Goal: Find specific page/section: Find specific page/section

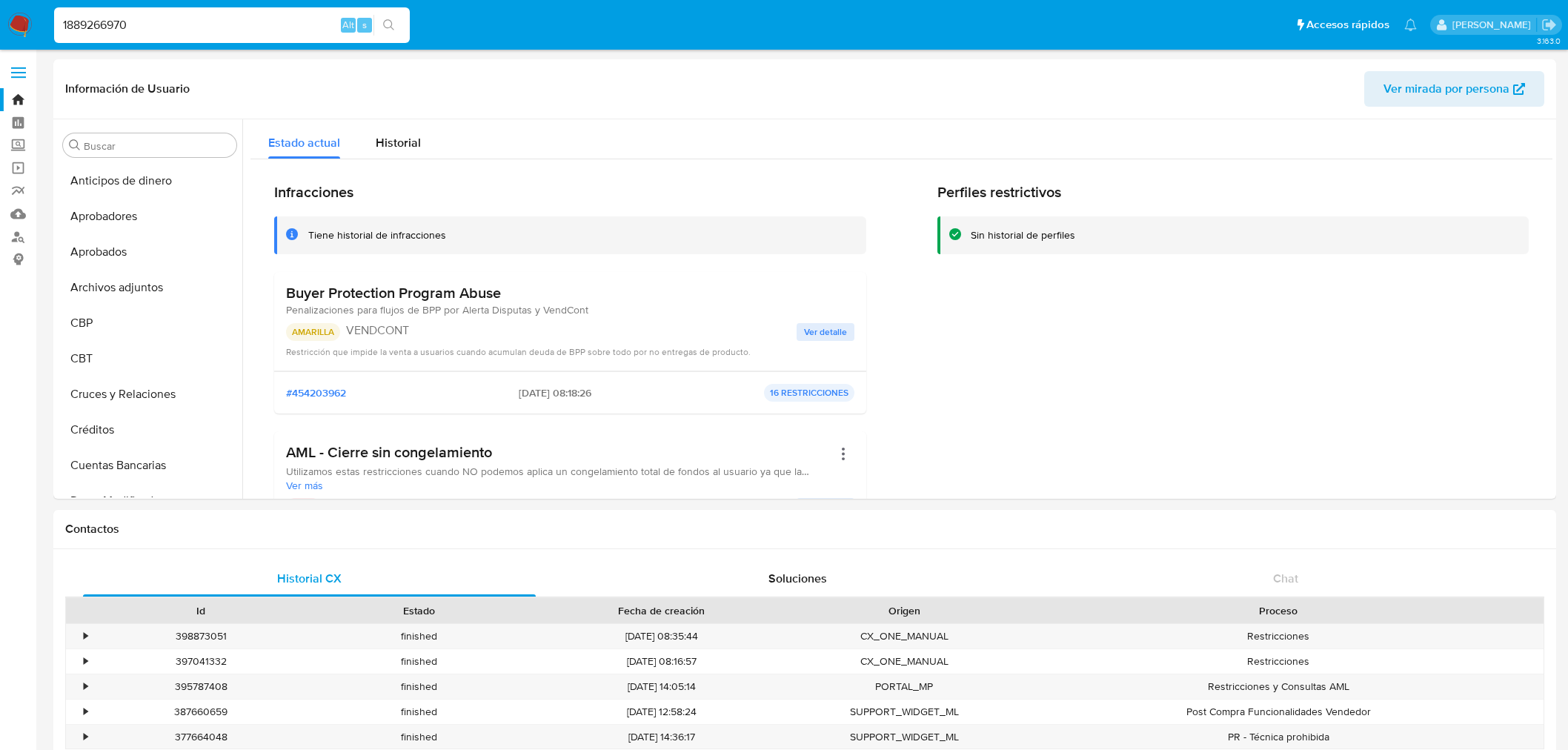
select select "10"
click at [104, 20] on input "1889266970" at bounding box center [232, 25] width 356 height 20
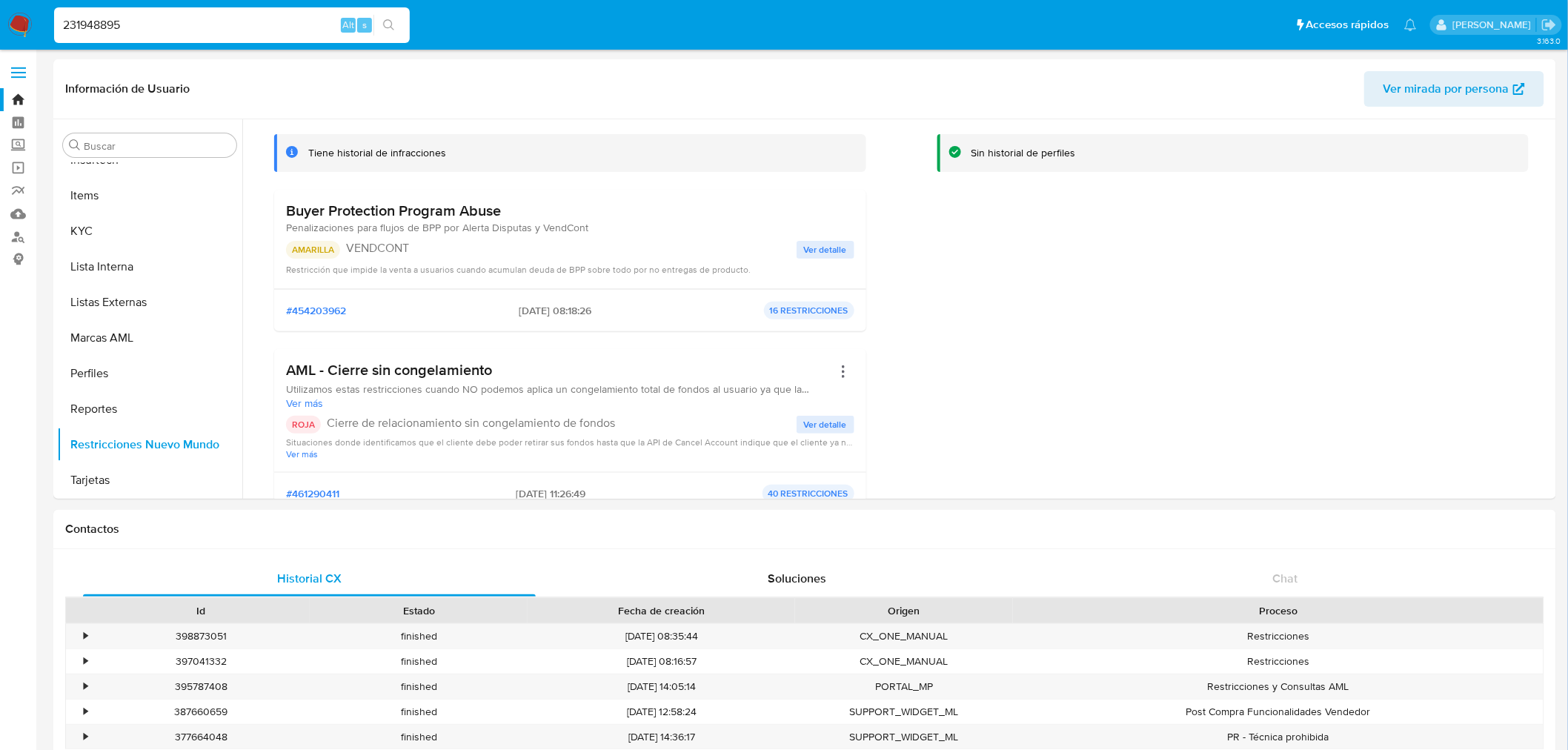
type input "231948895"
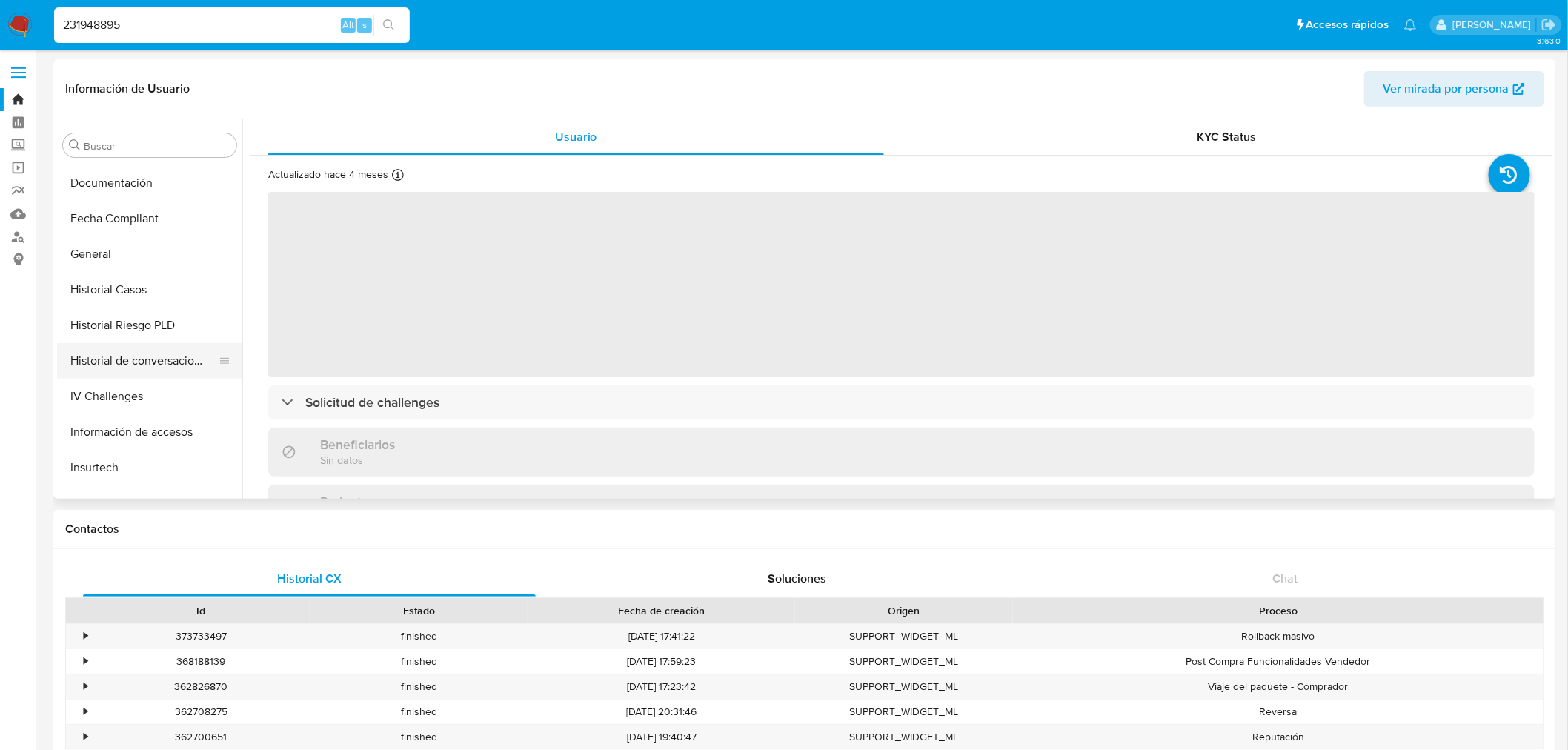
scroll to position [439, 0]
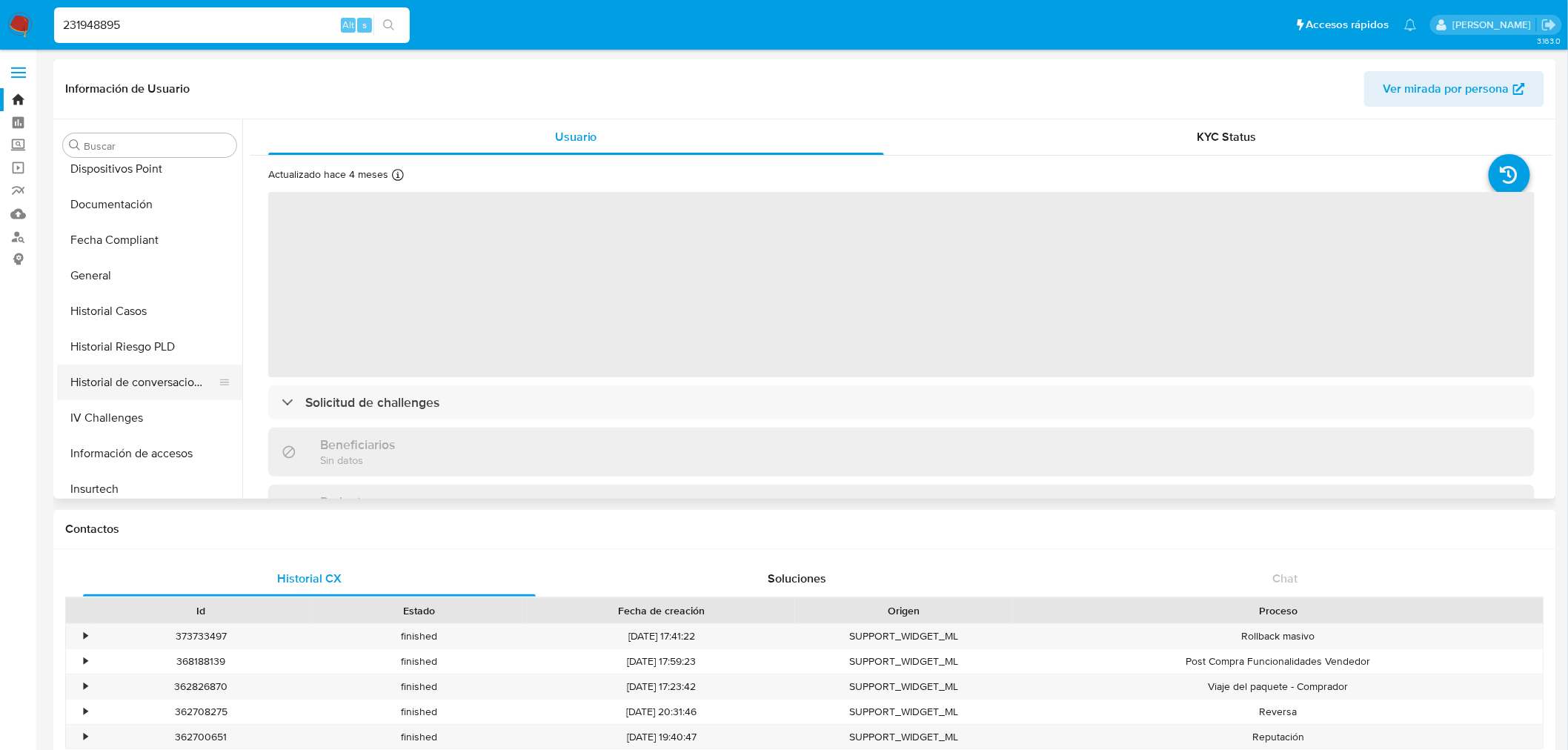
select select "10"
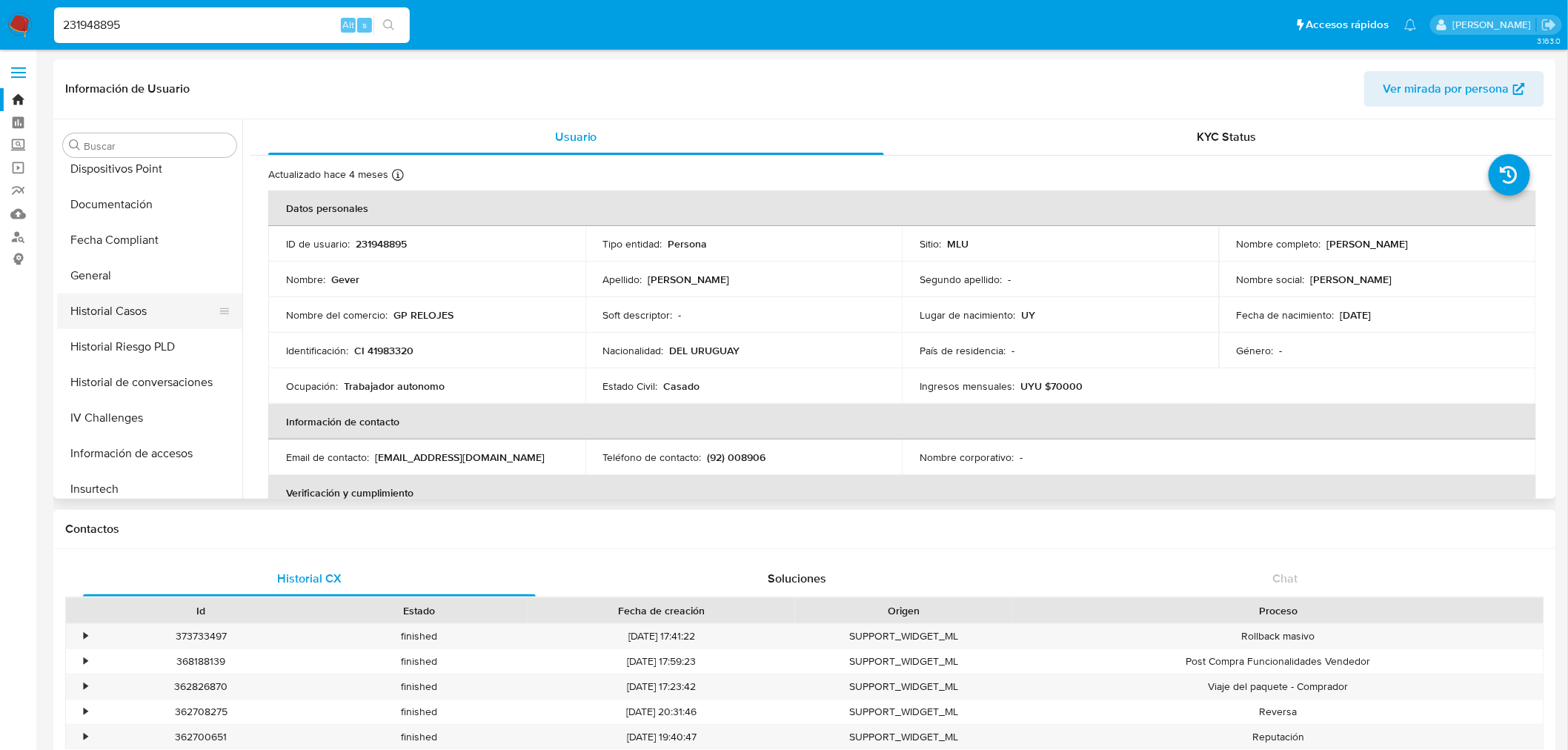
click at [133, 324] on button "Historial Casos" at bounding box center [143, 312] width 173 height 36
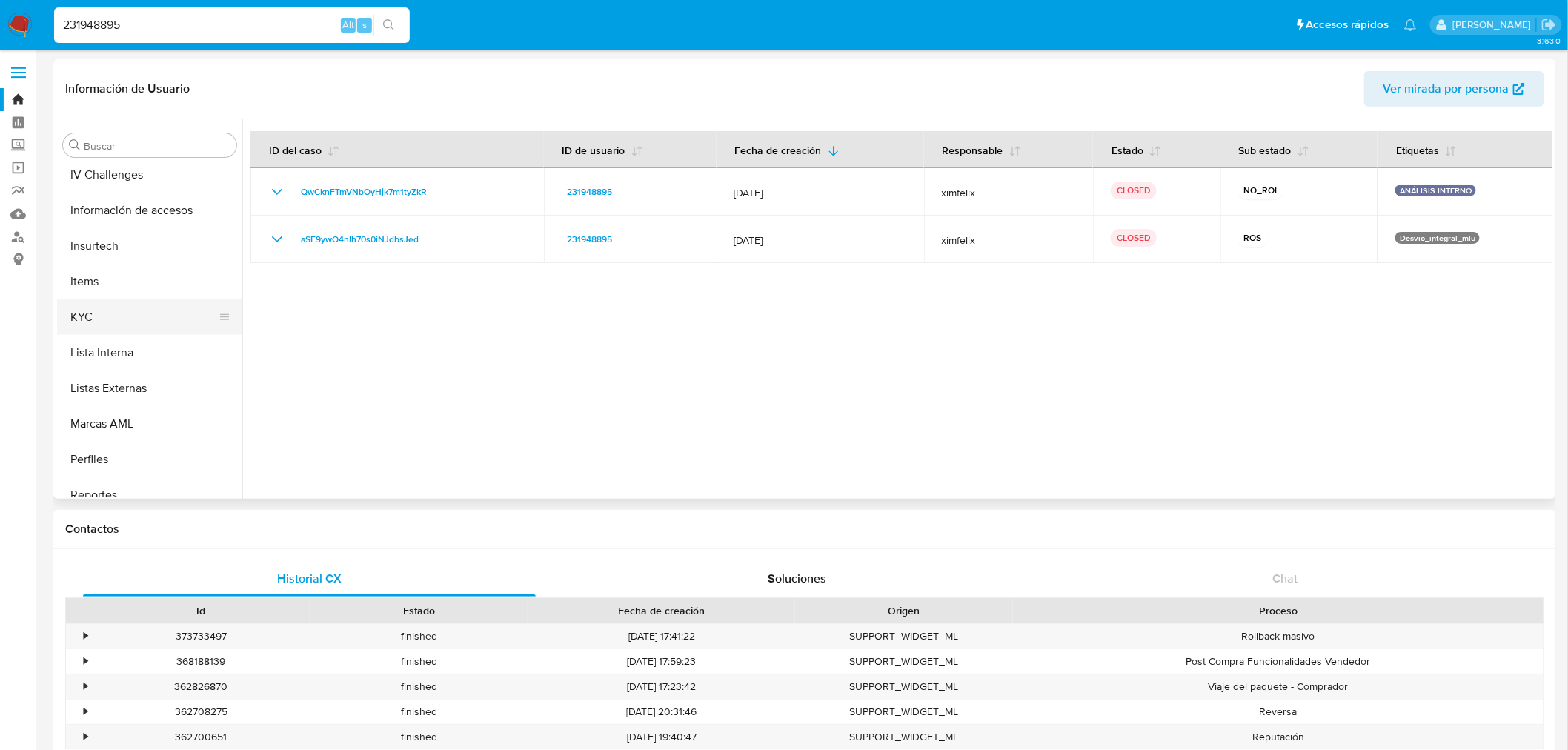
scroll to position [769, 0]
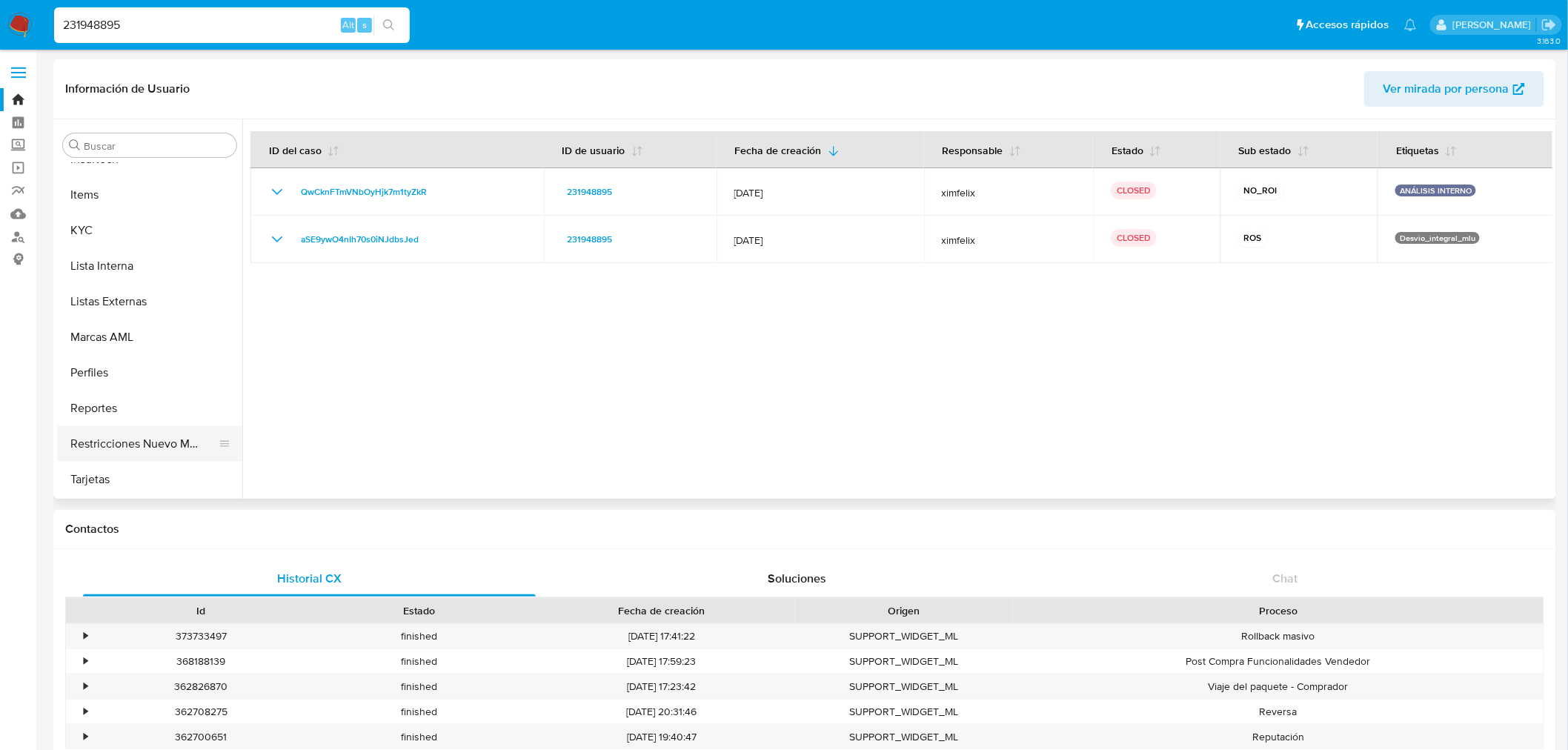
click at [169, 431] on button "Restricciones Nuevo Mundo" at bounding box center [143, 444] width 173 height 36
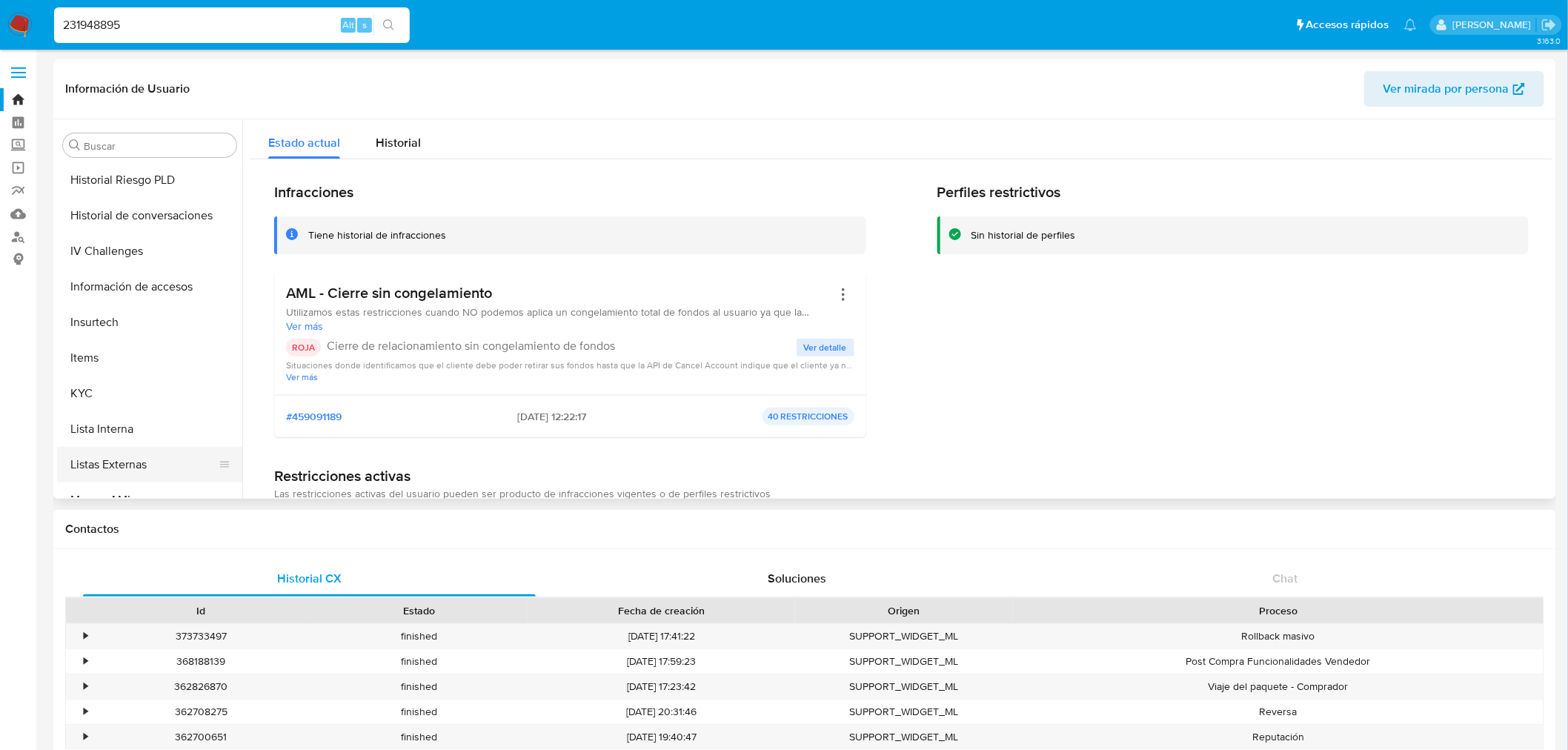
scroll to position [522, 0]
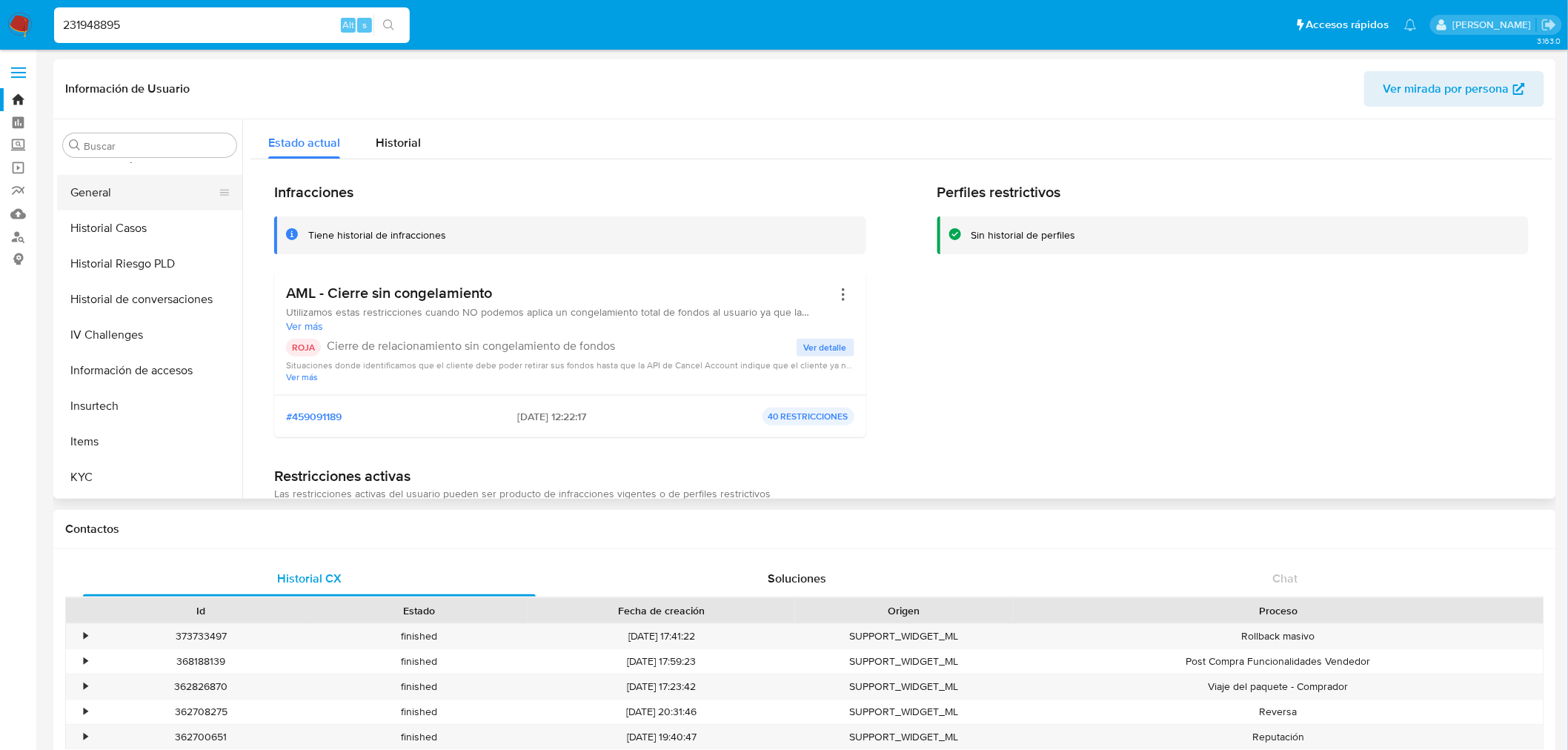
click at [127, 189] on button "General" at bounding box center [143, 193] width 173 height 36
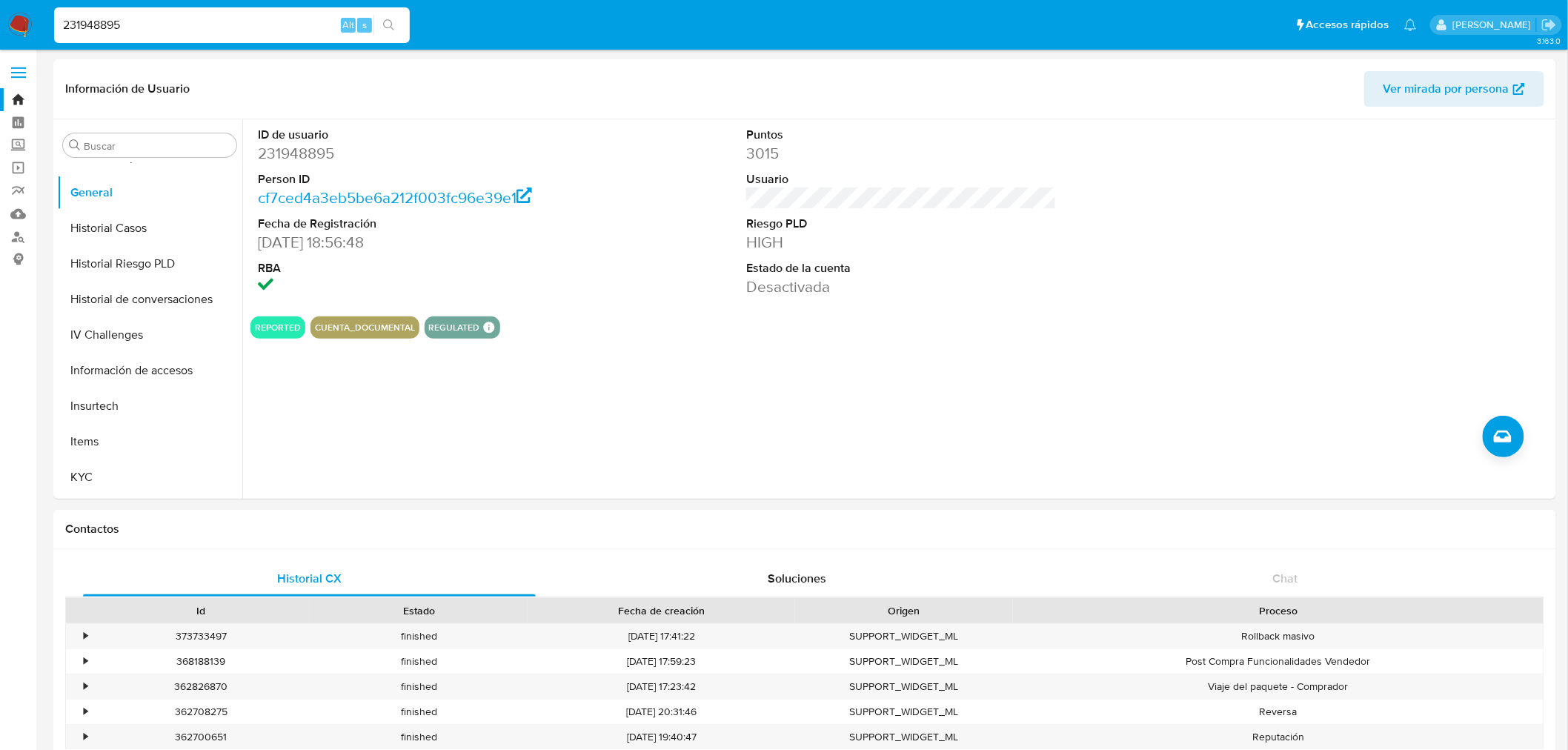
click at [171, 17] on input "231948895" at bounding box center [232, 25] width 356 height 20
paste input "784312217"
type input "784312217"
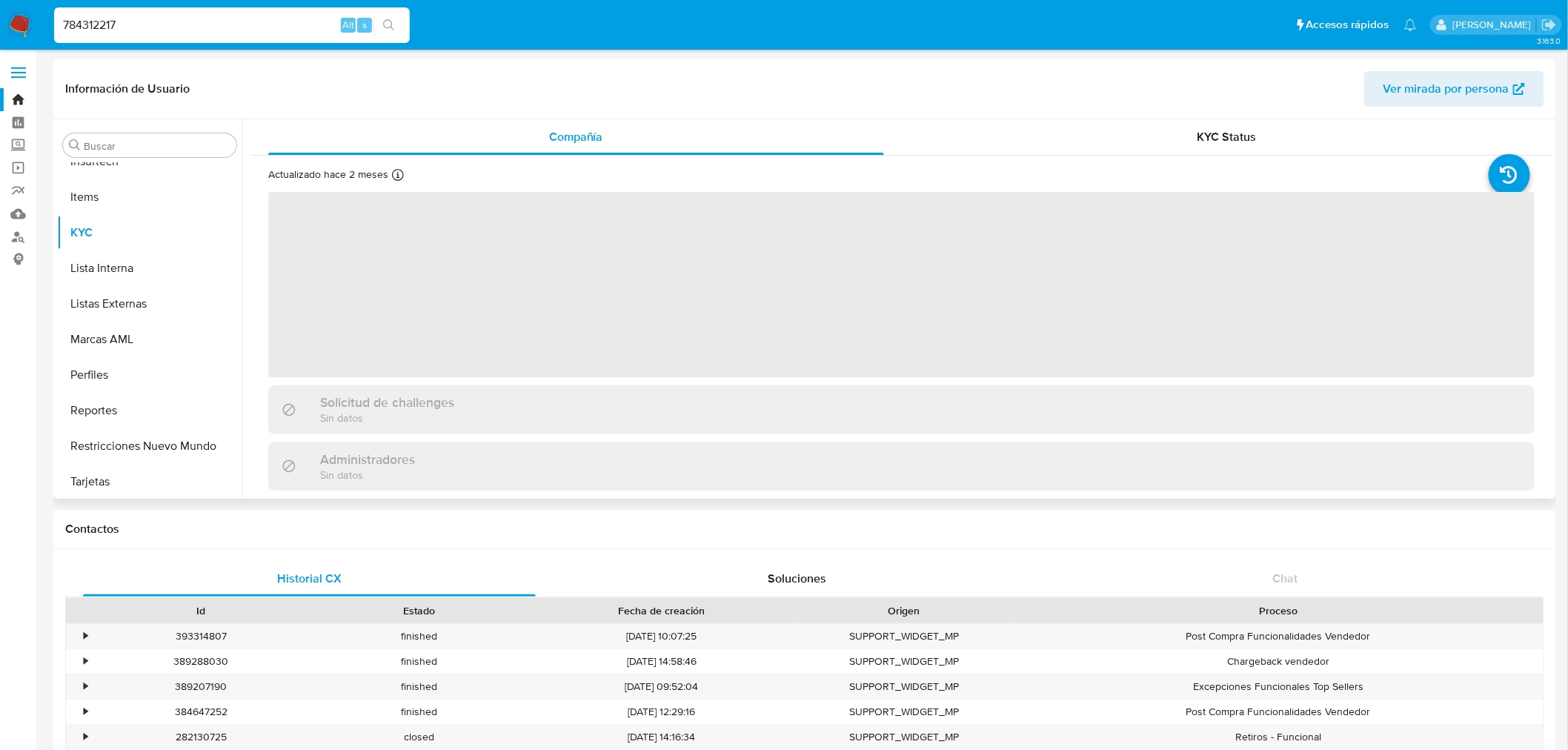
scroll to position [768, 0]
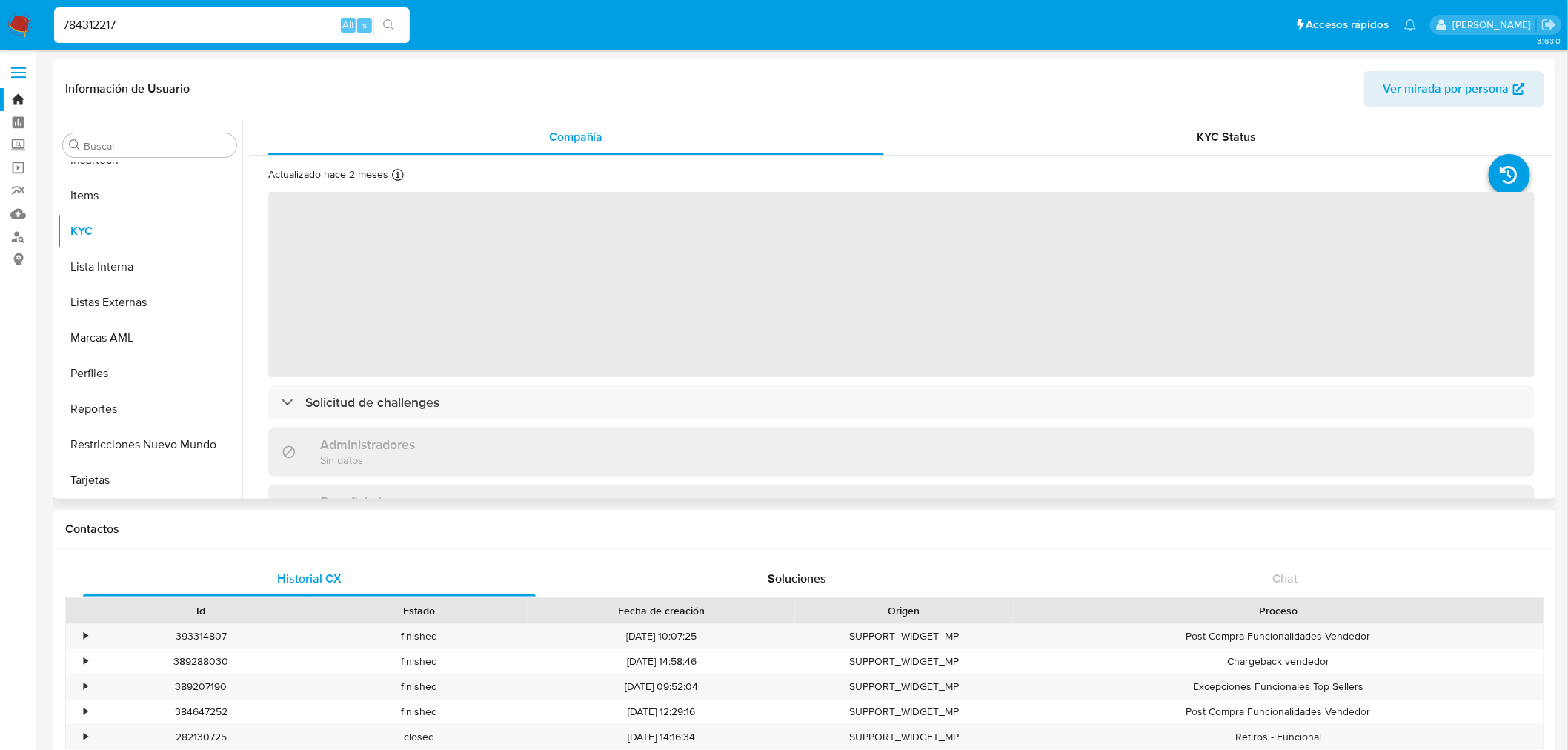
select select "10"
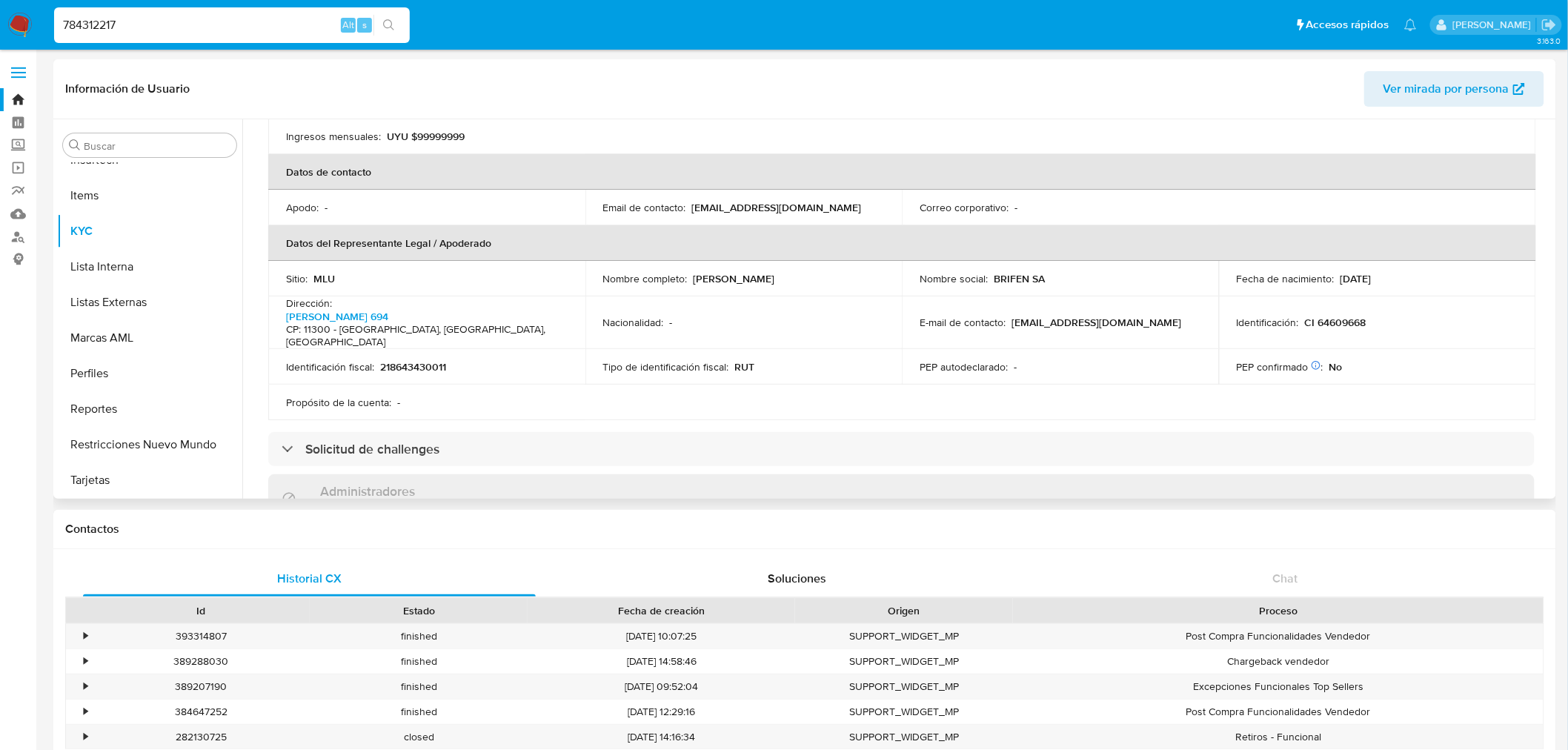
scroll to position [412, 0]
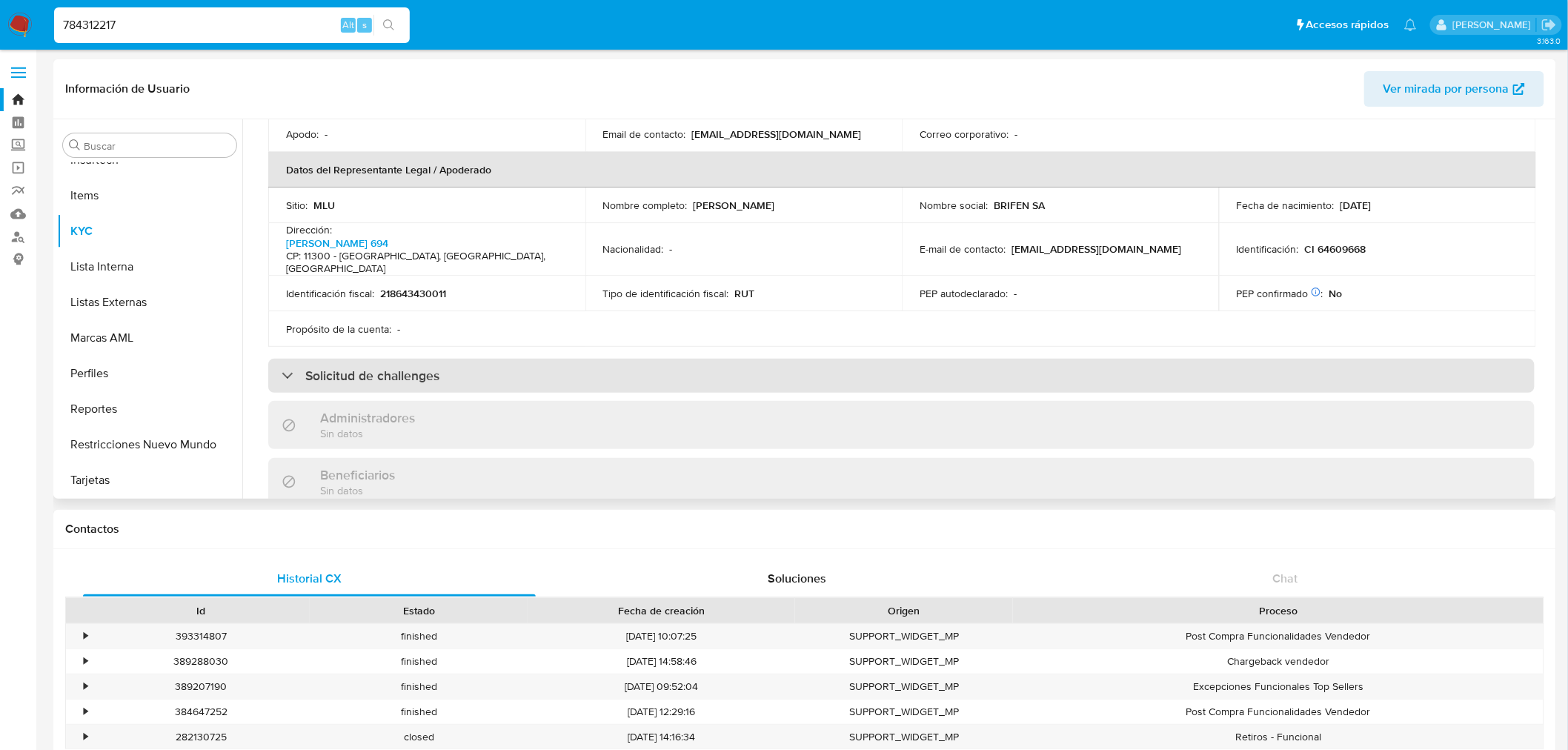
click at [457, 359] on div "Solicitud de challenges" at bounding box center [902, 376] width 1267 height 34
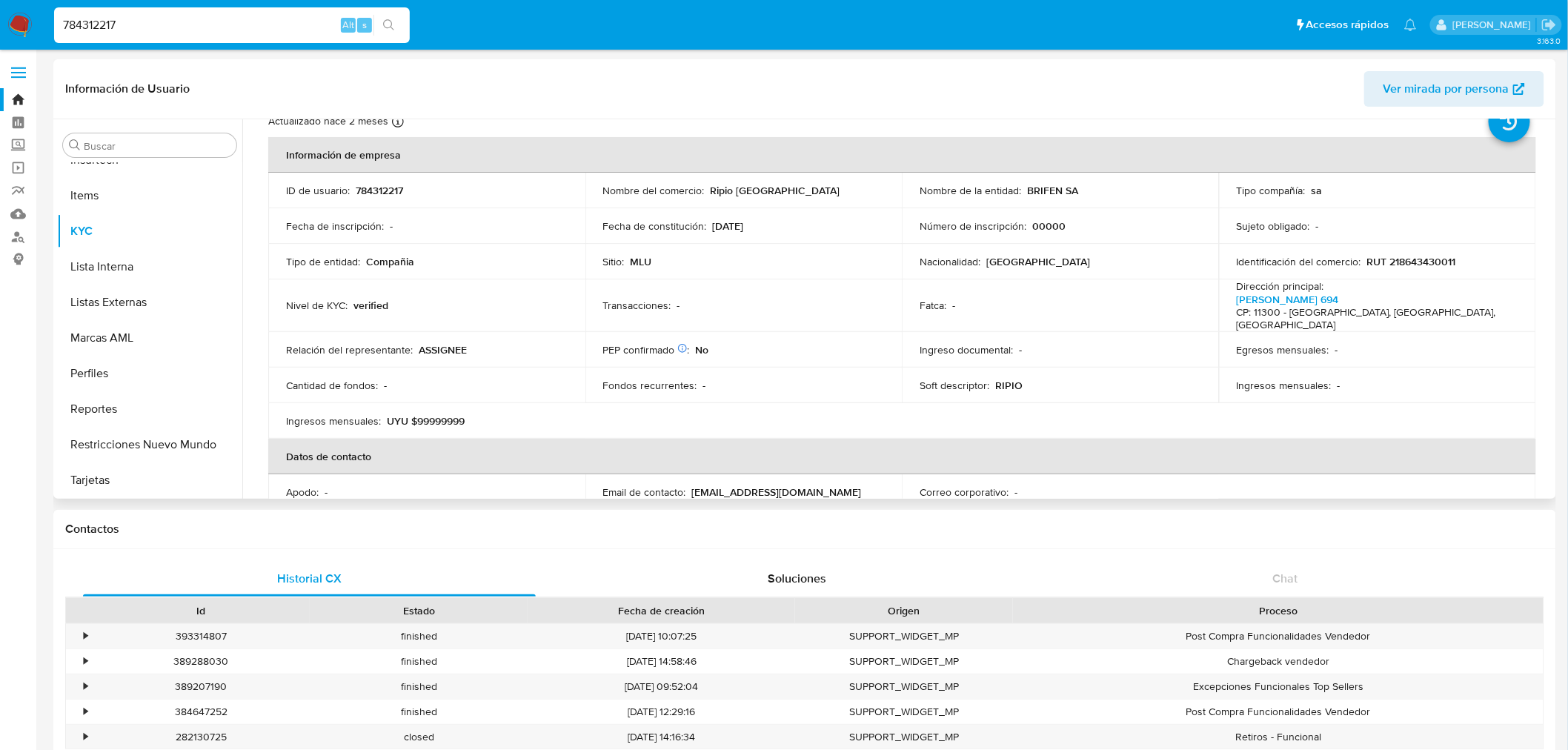
scroll to position [0, 0]
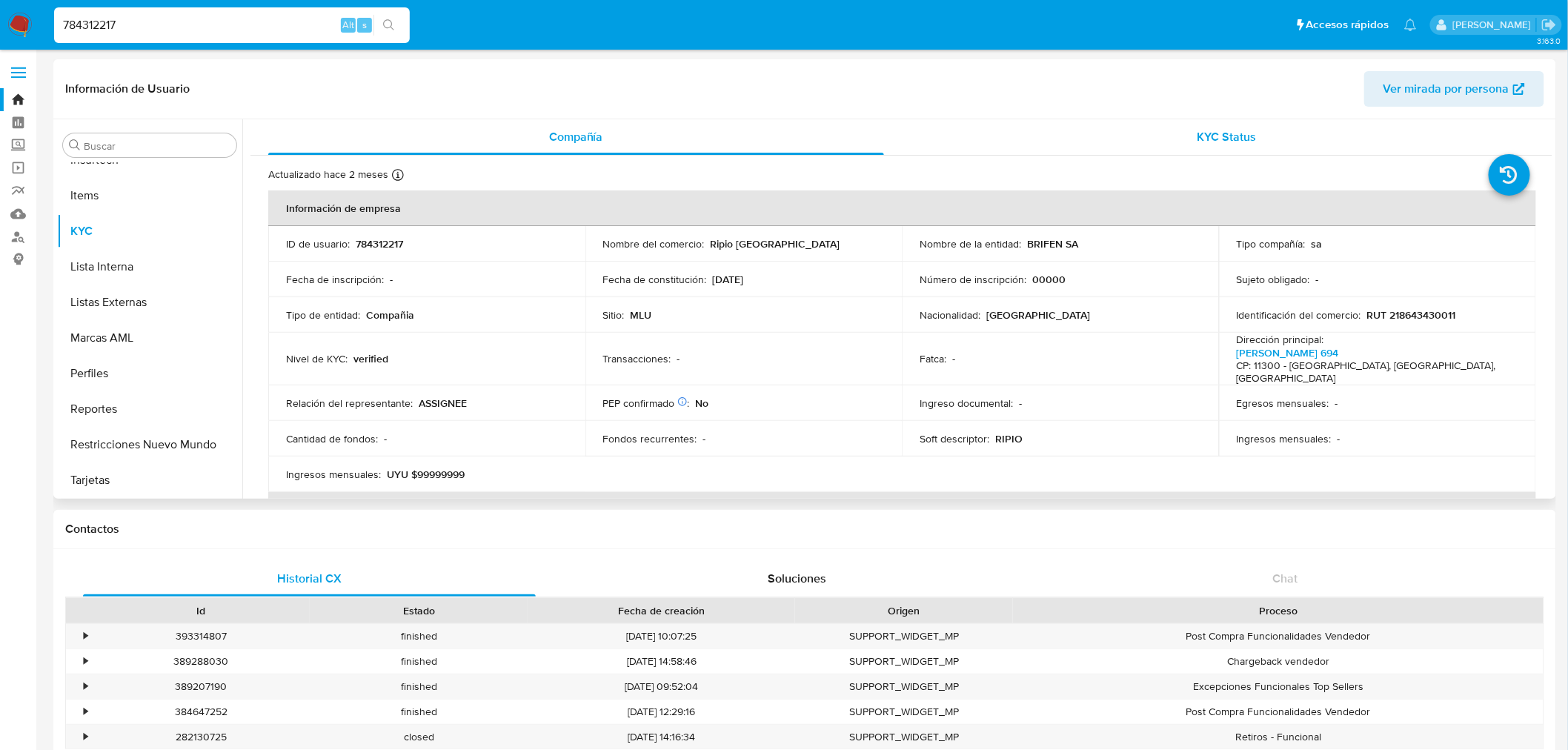
click at [1262, 131] on div "KYC Status" at bounding box center [1227, 138] width 615 height 36
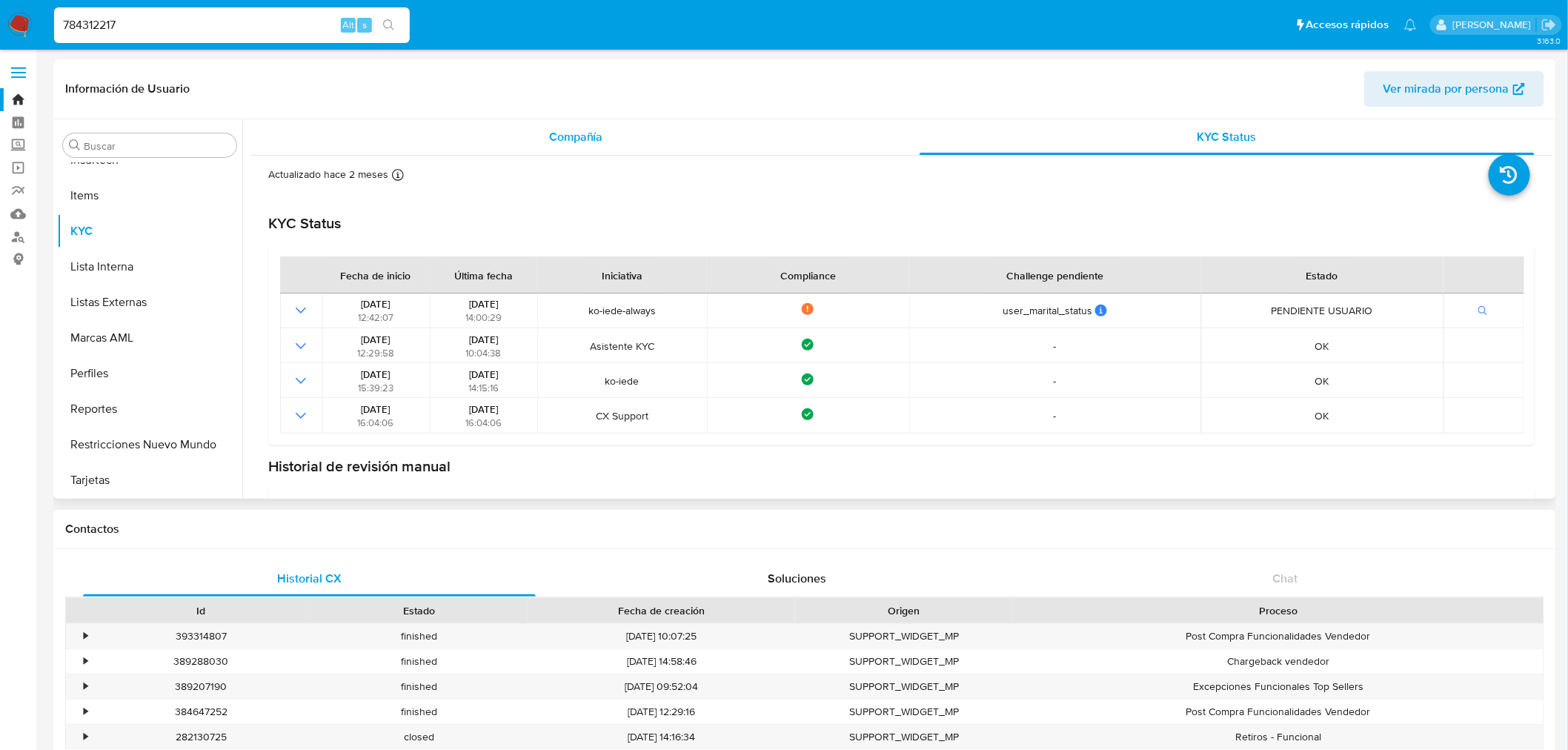
click at [557, 138] on span "Compañía" at bounding box center [576, 137] width 54 height 17
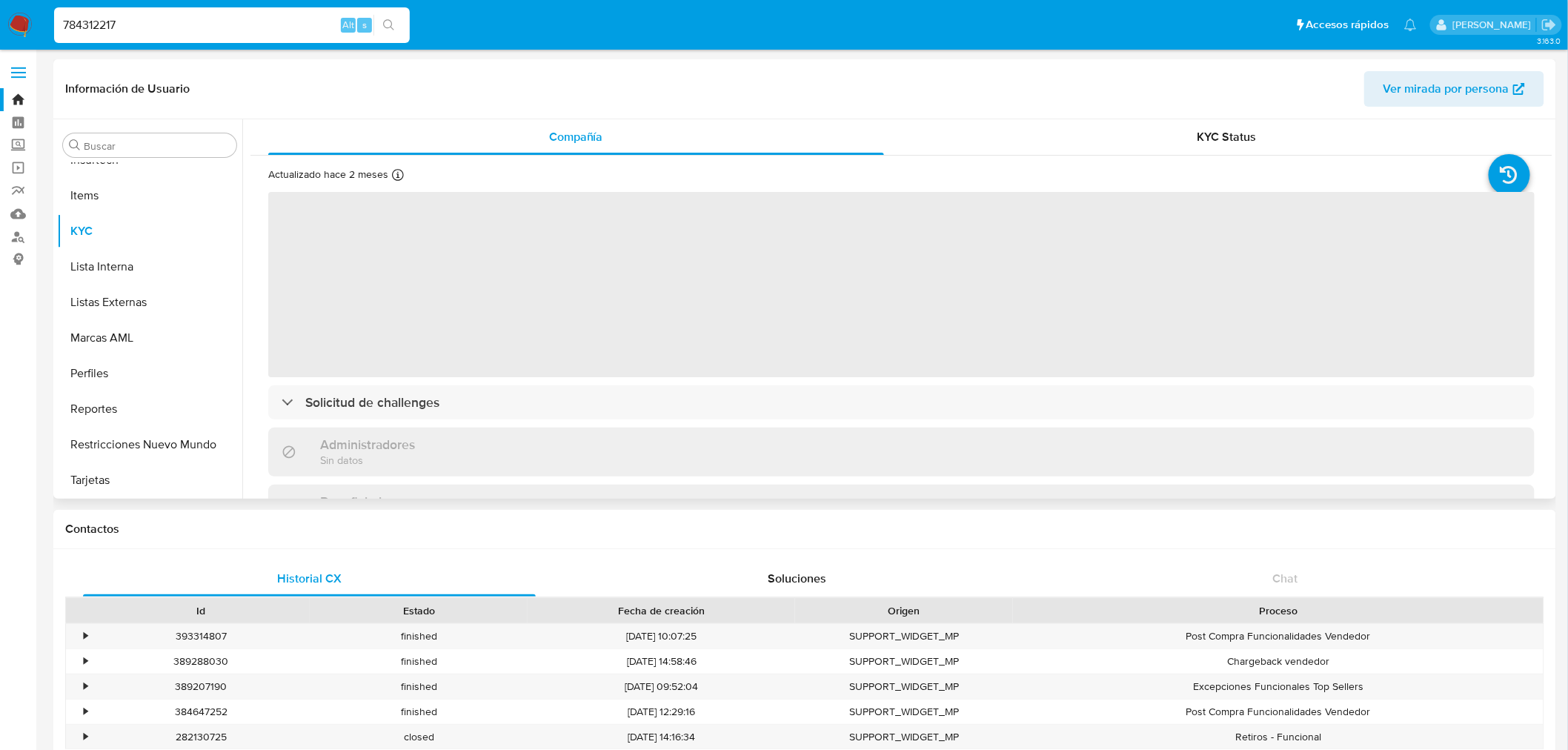
click at [643, 424] on div "‌ Solicitud de challenges Administradores Sin datos Beneficiarios Sin datos Pro…" at bounding box center [902, 578] width 1267 height 775
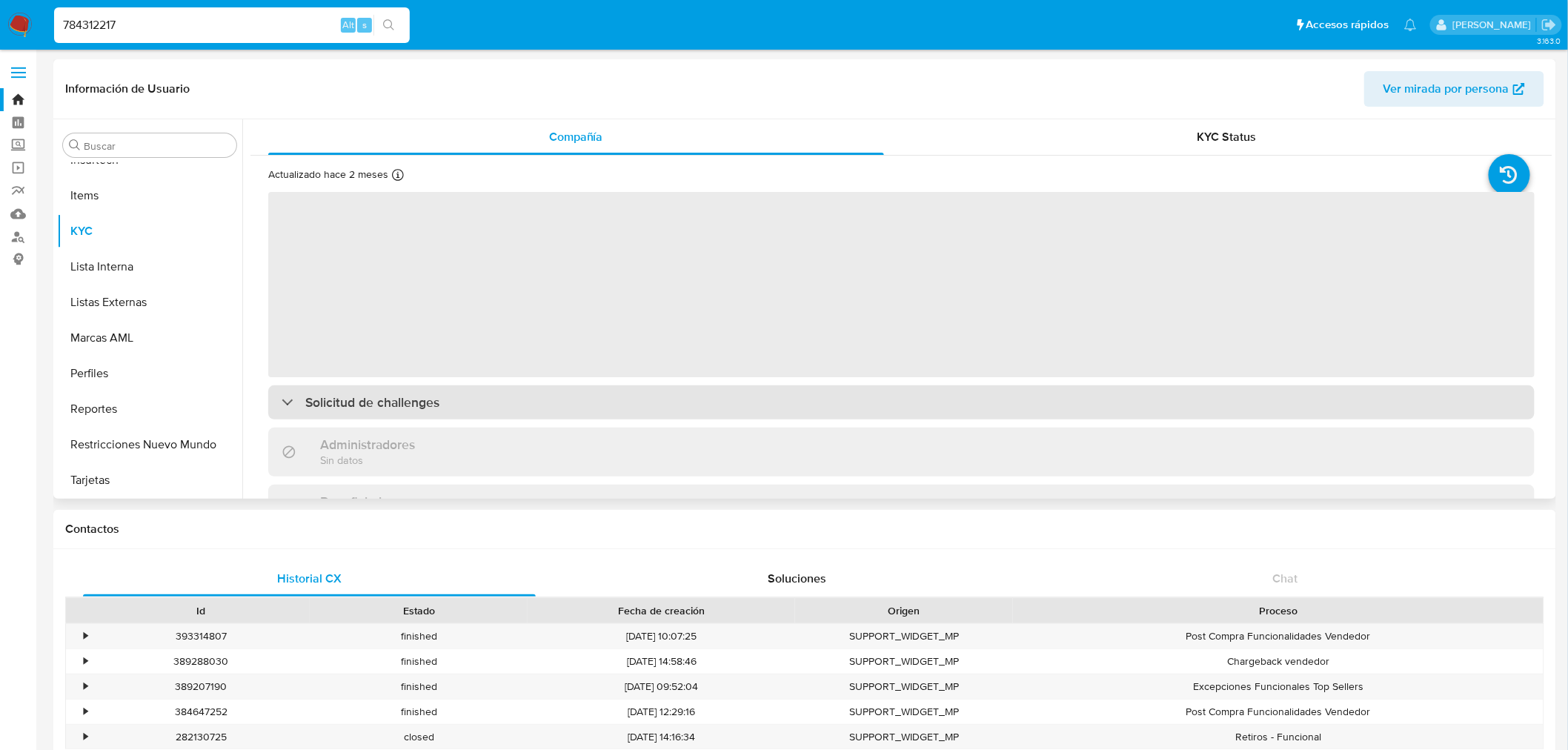
click at [643, 408] on div "Solicitud de challenges" at bounding box center [902, 403] width 1267 height 34
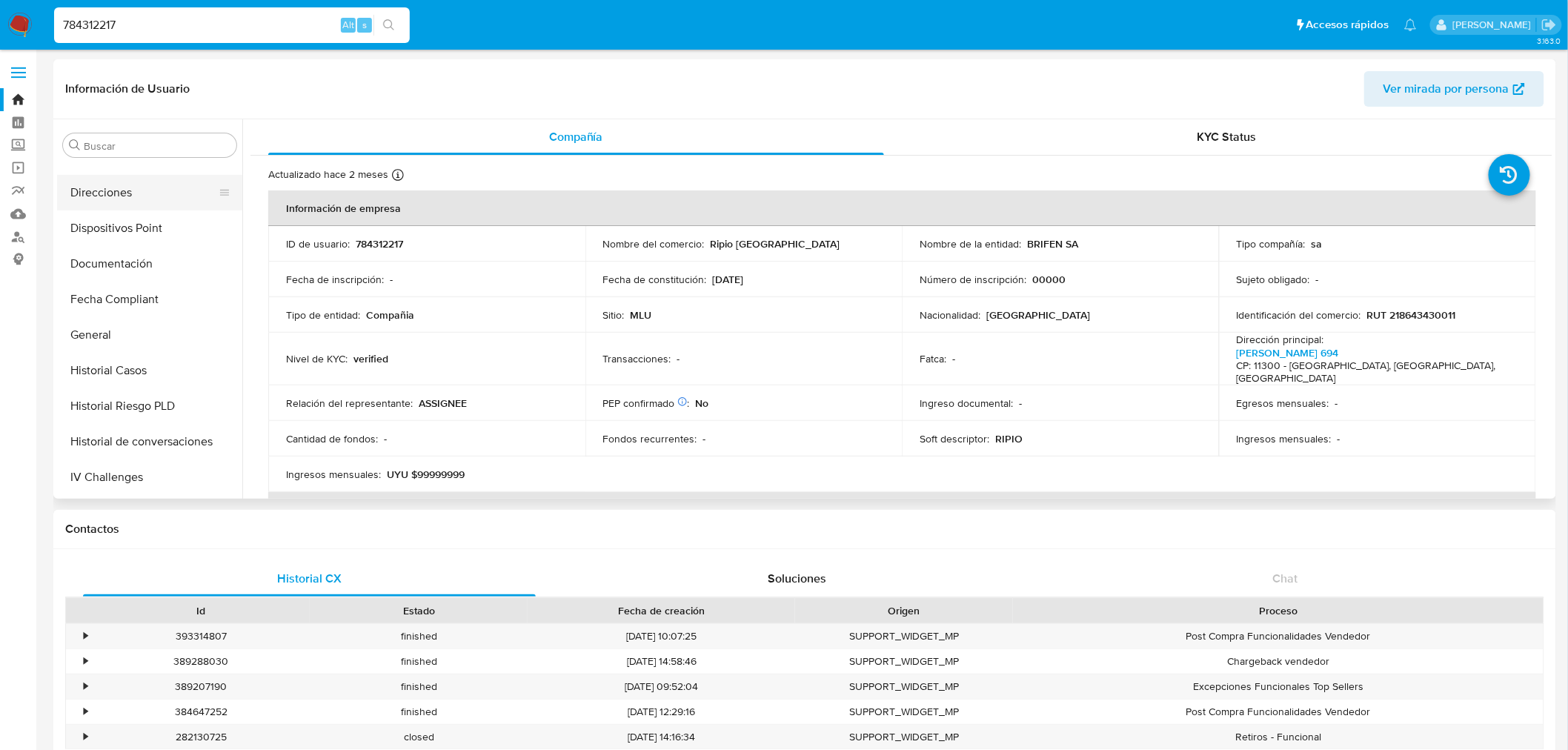
scroll to position [274, 0]
click at [154, 364] on button "Documentación" at bounding box center [143, 369] width 173 height 36
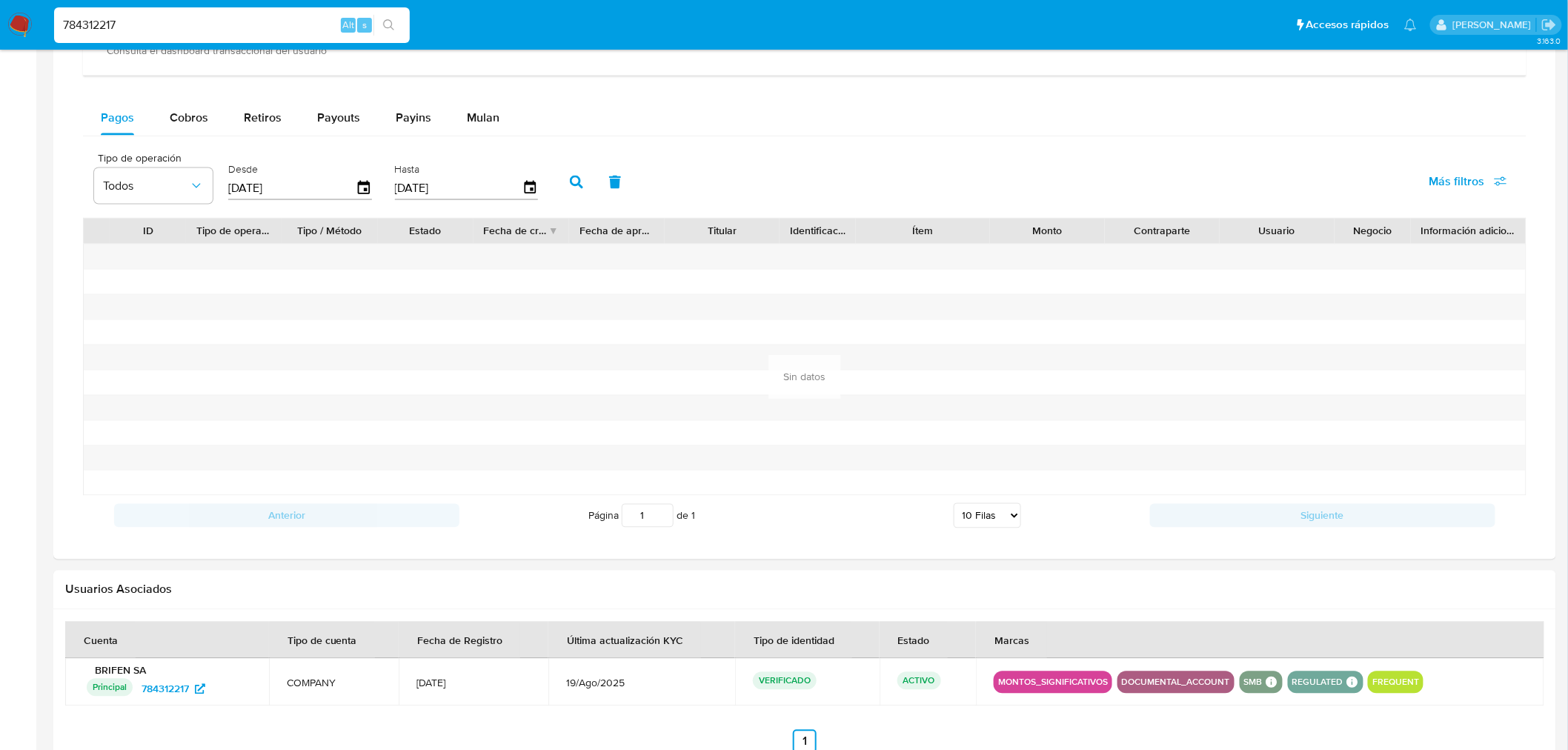
scroll to position [1041, 0]
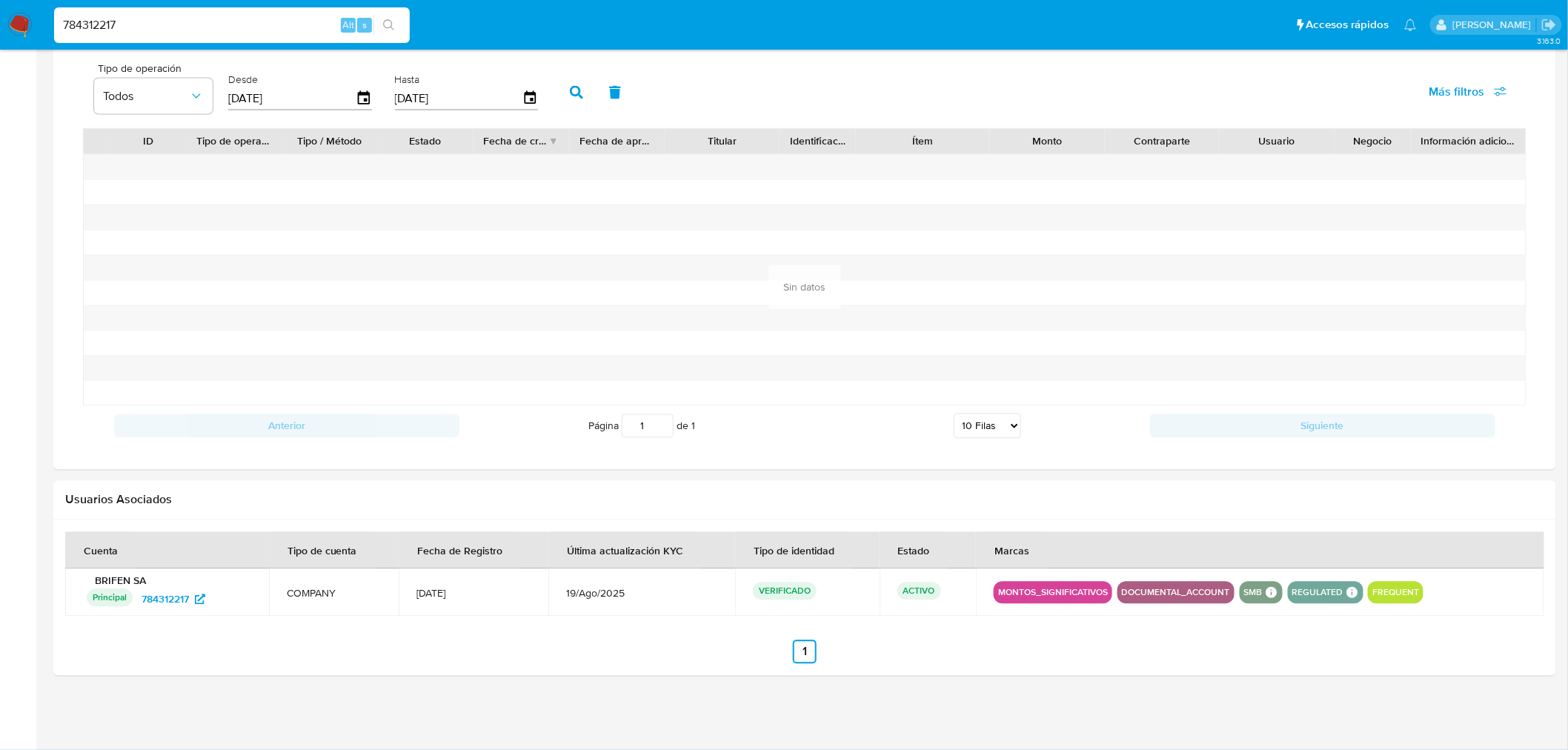
click at [107, 24] on input "784312217" at bounding box center [232, 25] width 356 height 20
paste input "1392326821"
type input "1392326821"
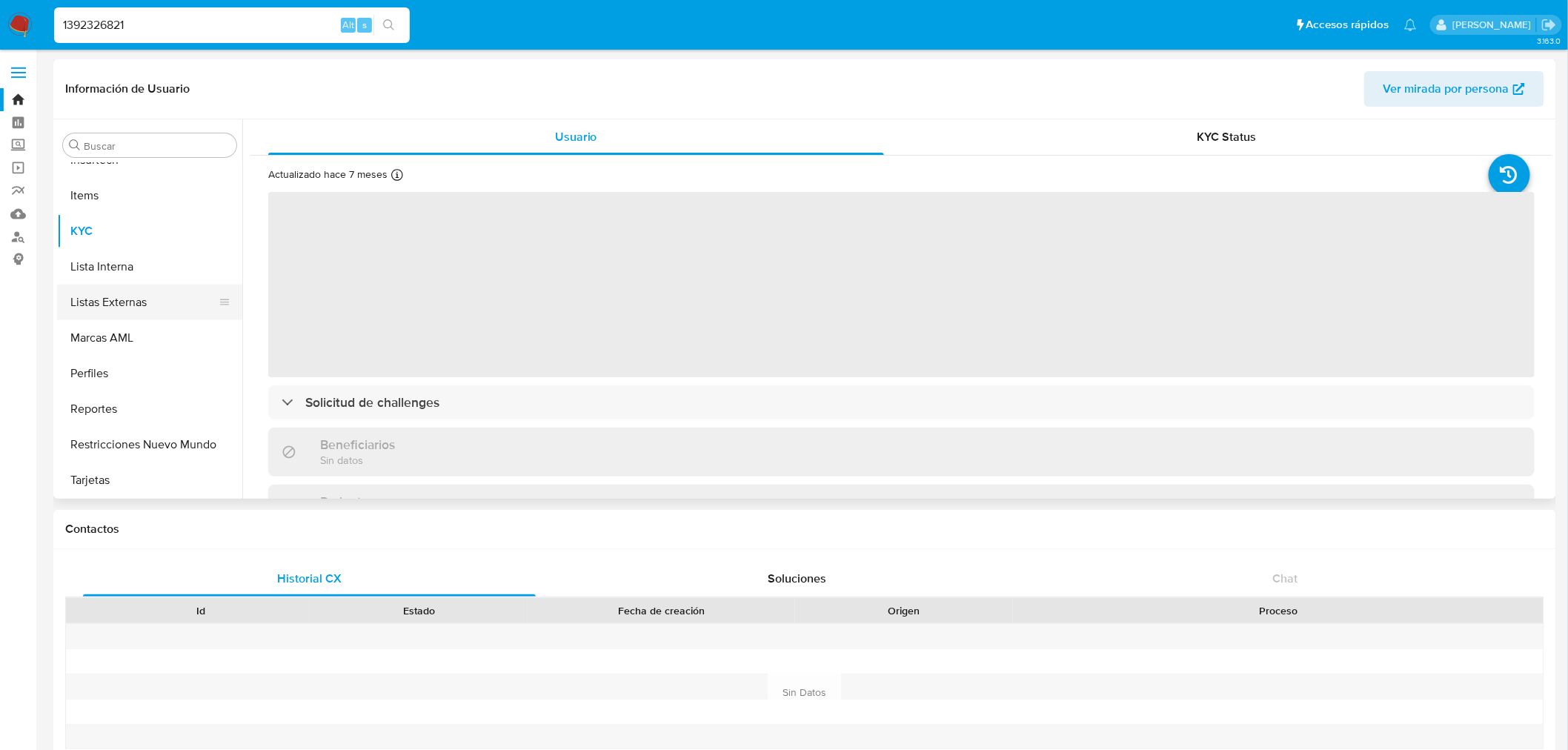
select select "10"
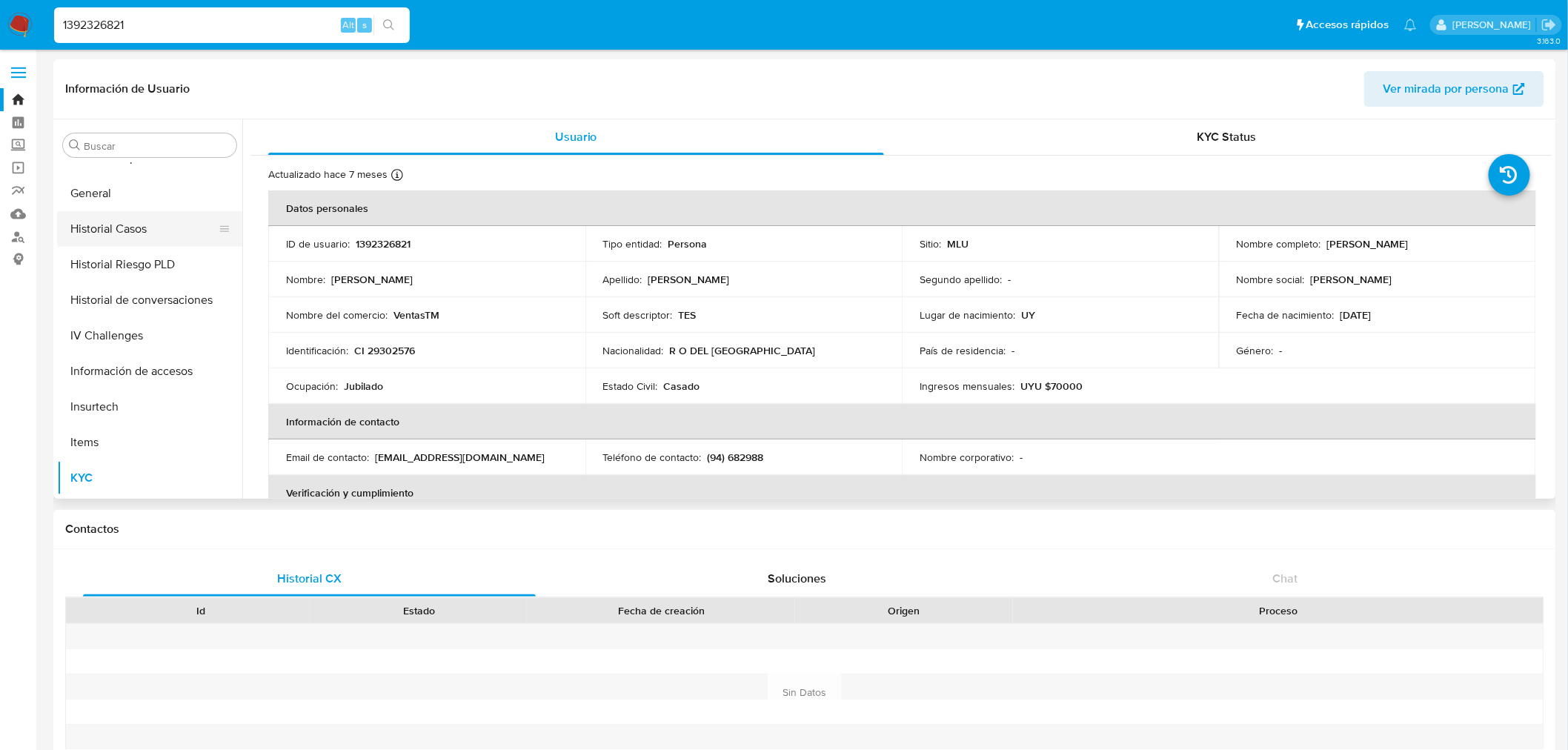
click at [141, 228] on button "Historial Casos" at bounding box center [143, 229] width 173 height 36
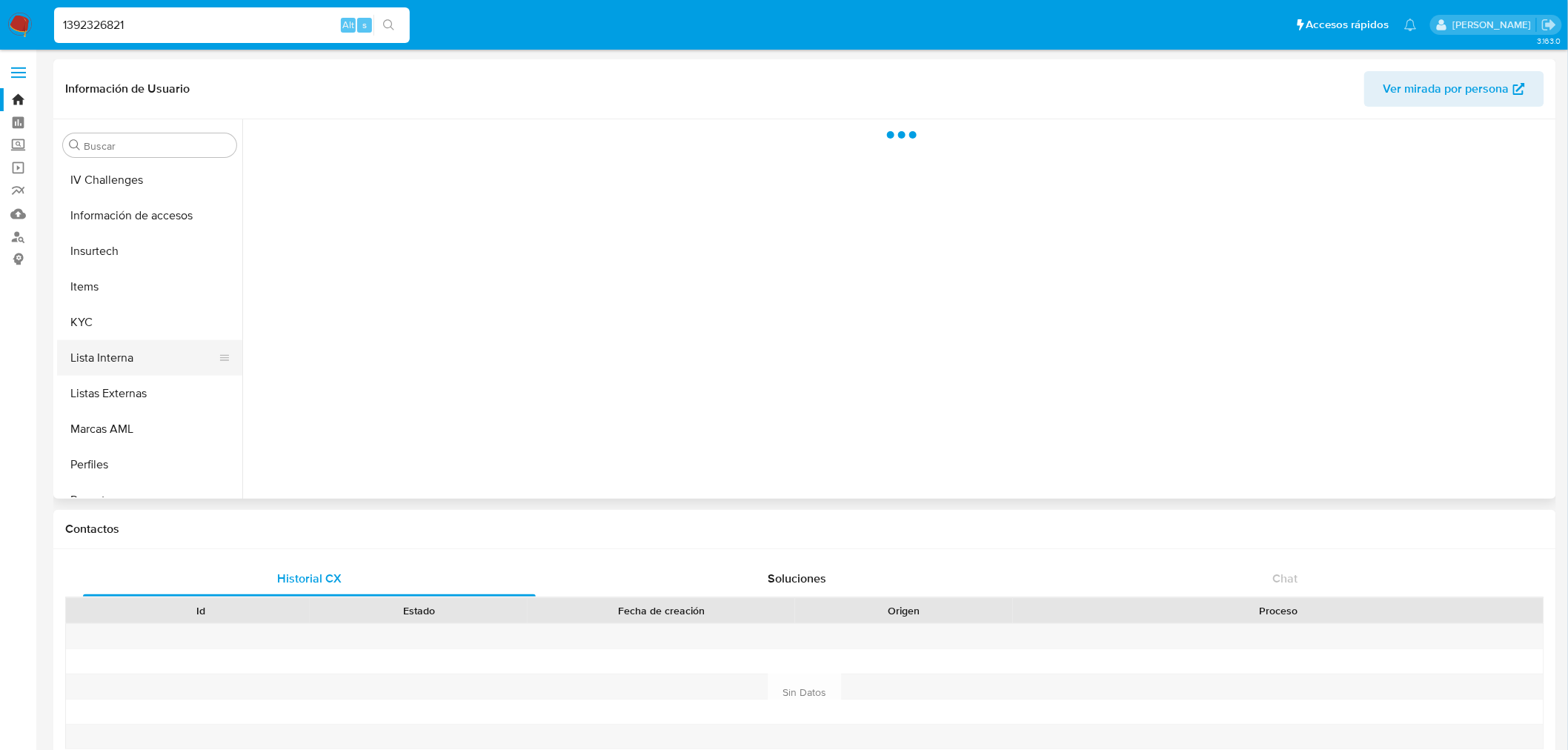
scroll to position [769, 0]
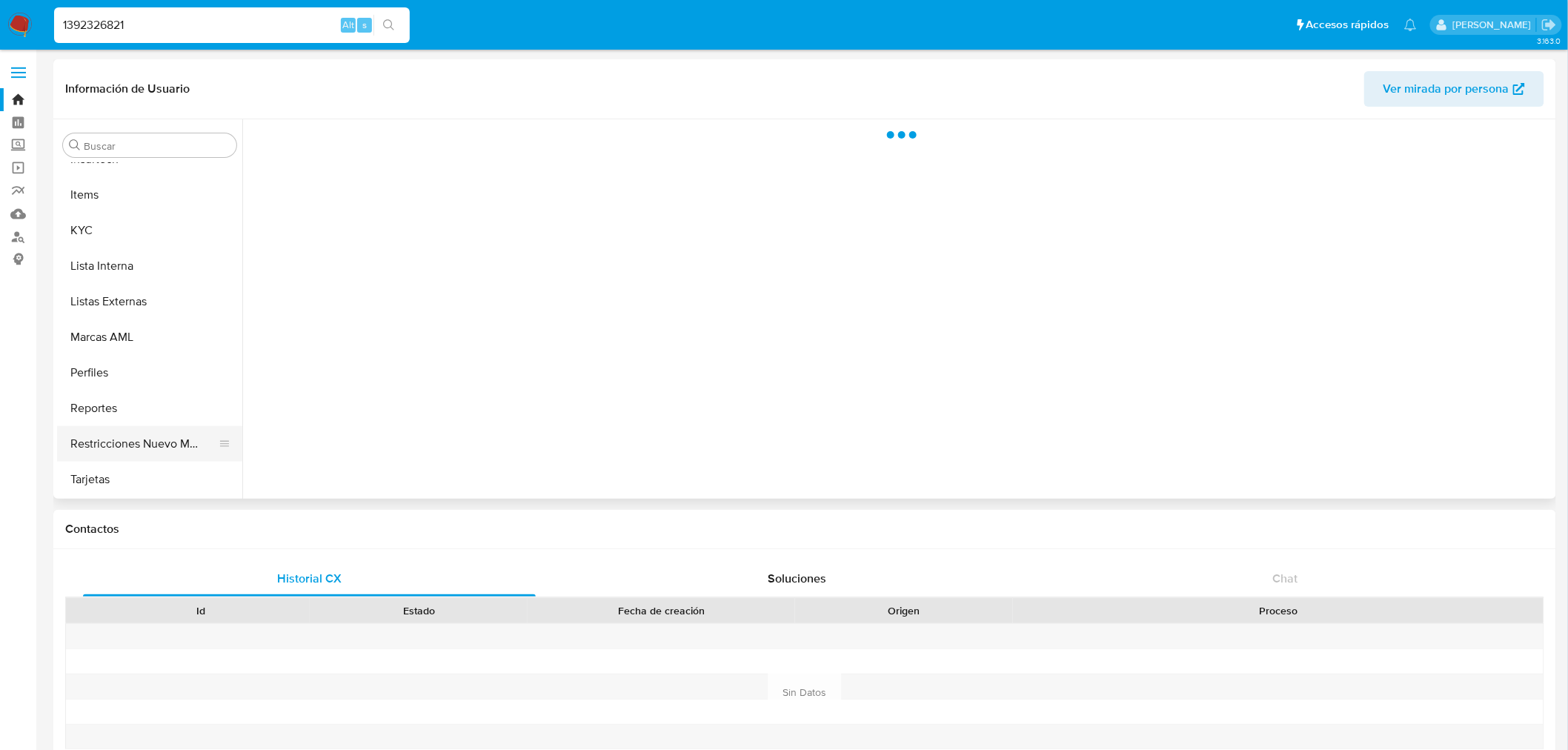
click at [151, 436] on button "Restricciones Nuevo Mundo" at bounding box center [143, 444] width 173 height 36
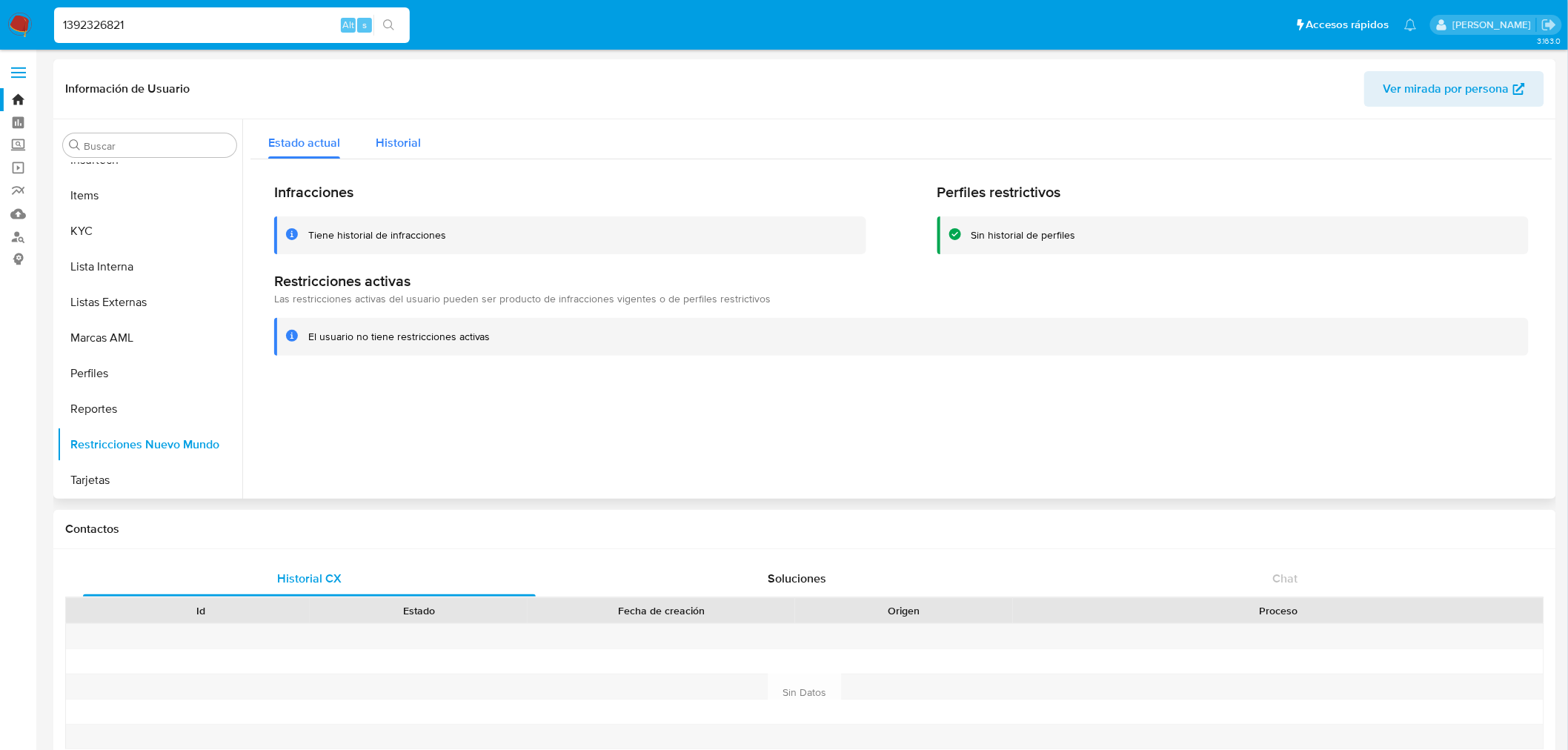
click at [396, 147] on span "Historial" at bounding box center [398, 143] width 45 height 17
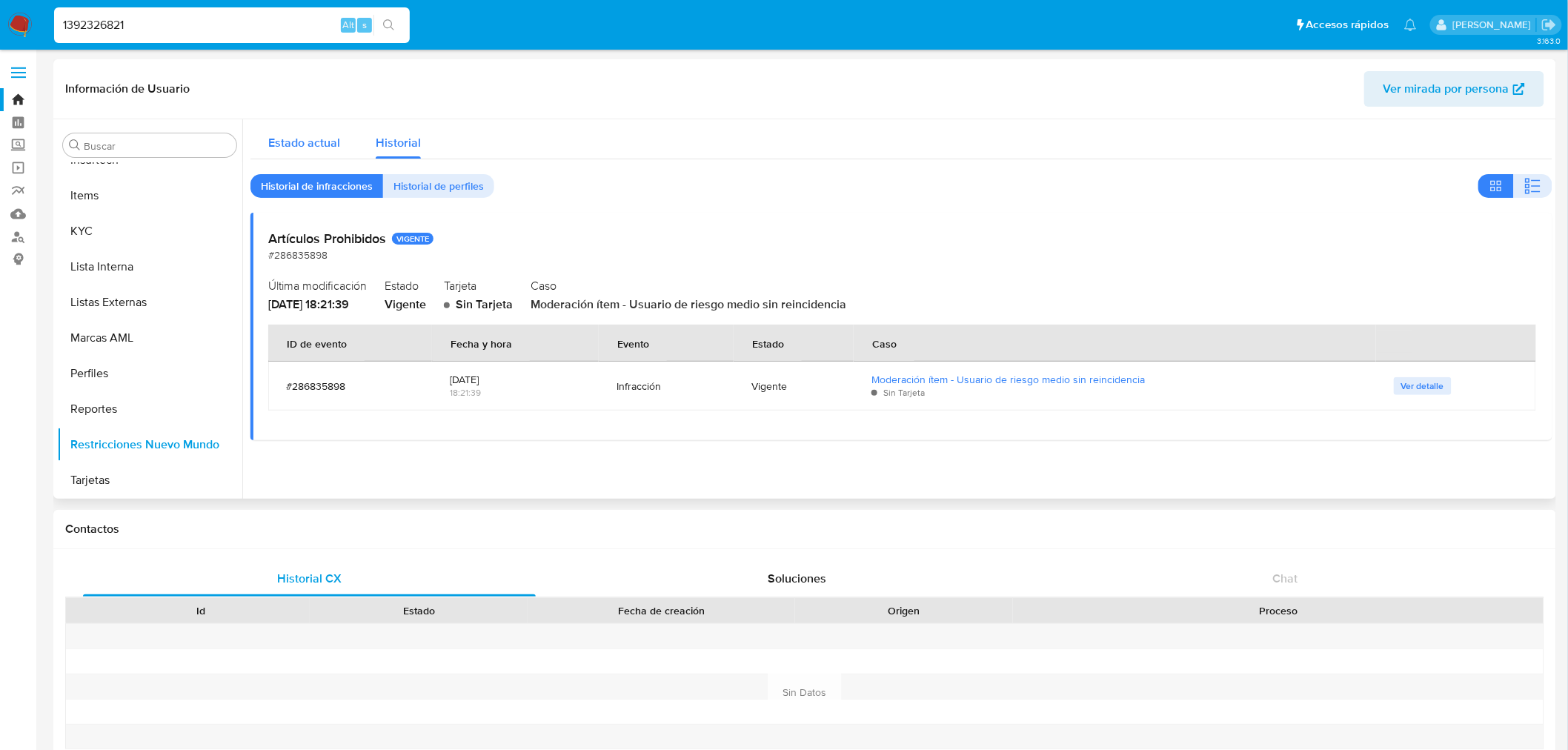
click at [314, 138] on span "Estado actual" at bounding box center [304, 143] width 72 height 17
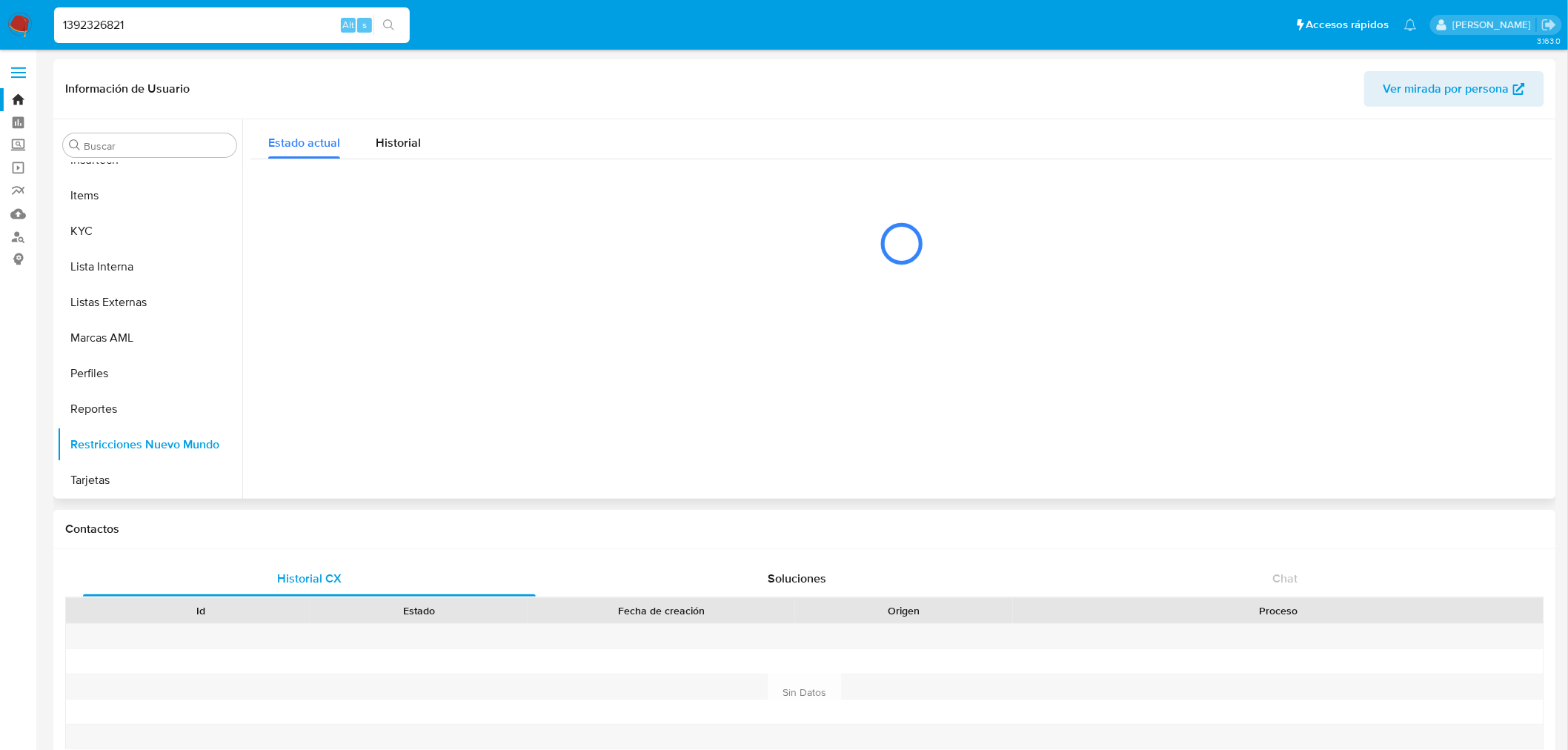
scroll to position [357, 0]
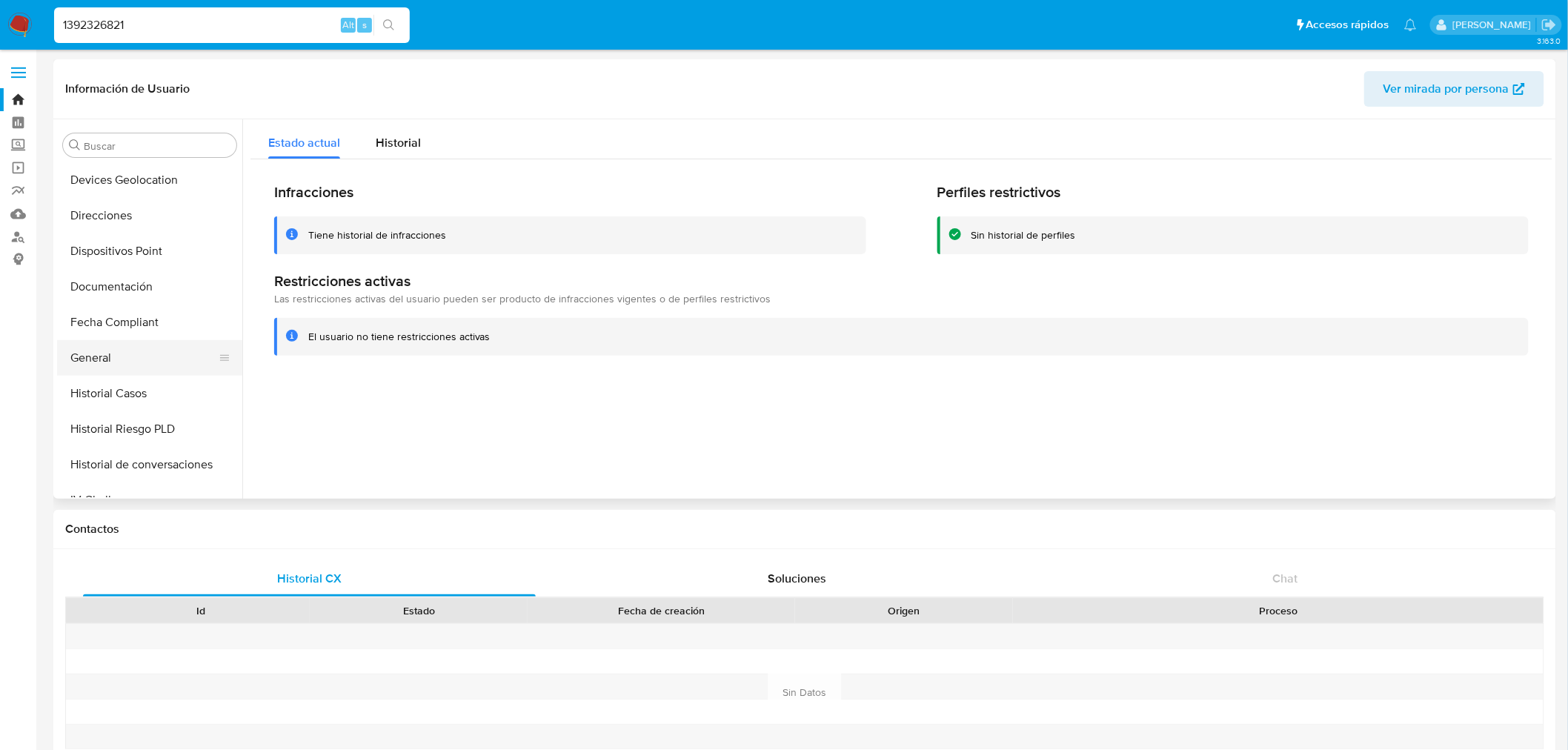
click at [164, 347] on button "General" at bounding box center [143, 358] width 173 height 36
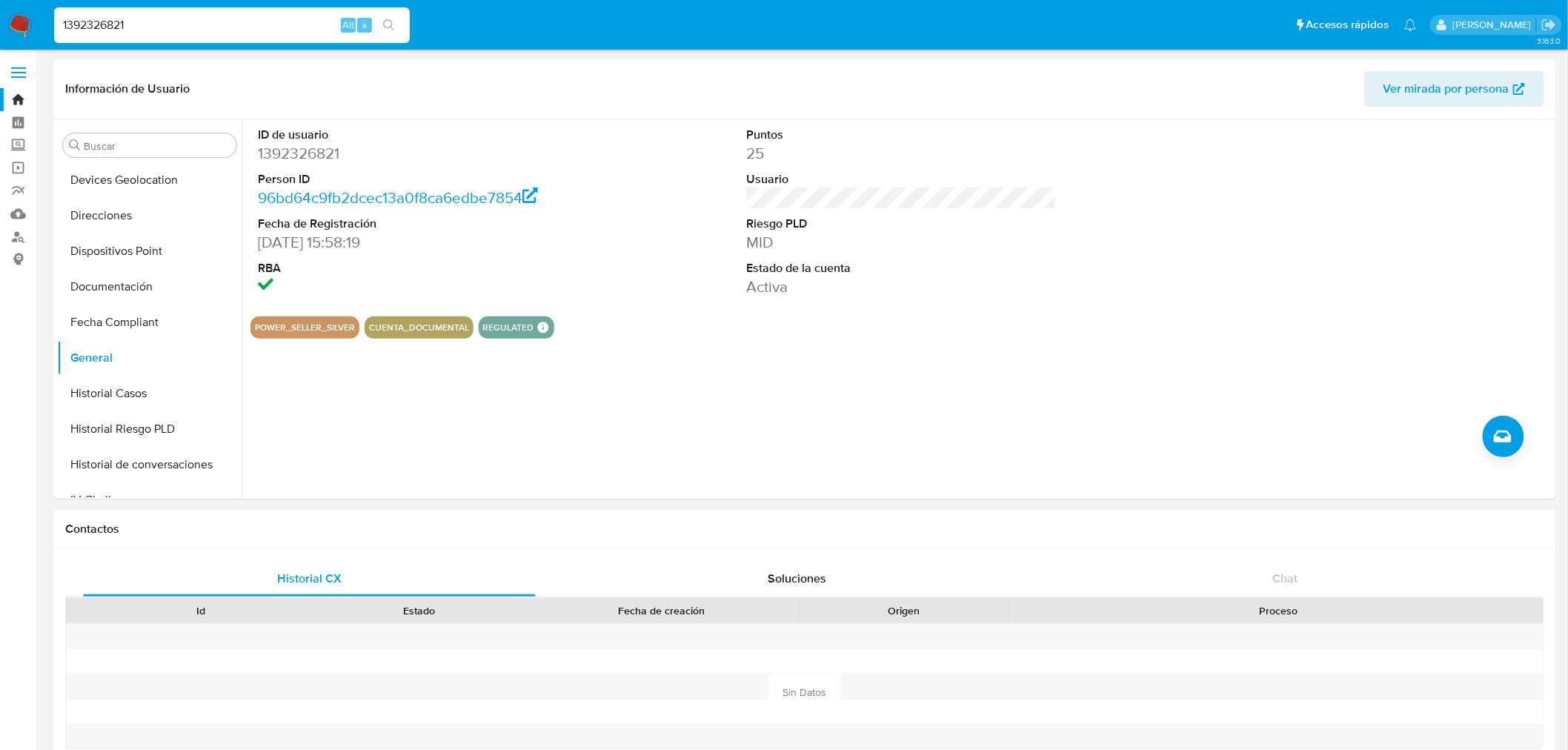
click at [121, 28] on input "1392326821" at bounding box center [232, 25] width 356 height 20
paste input "6457333"
type input "64573331"
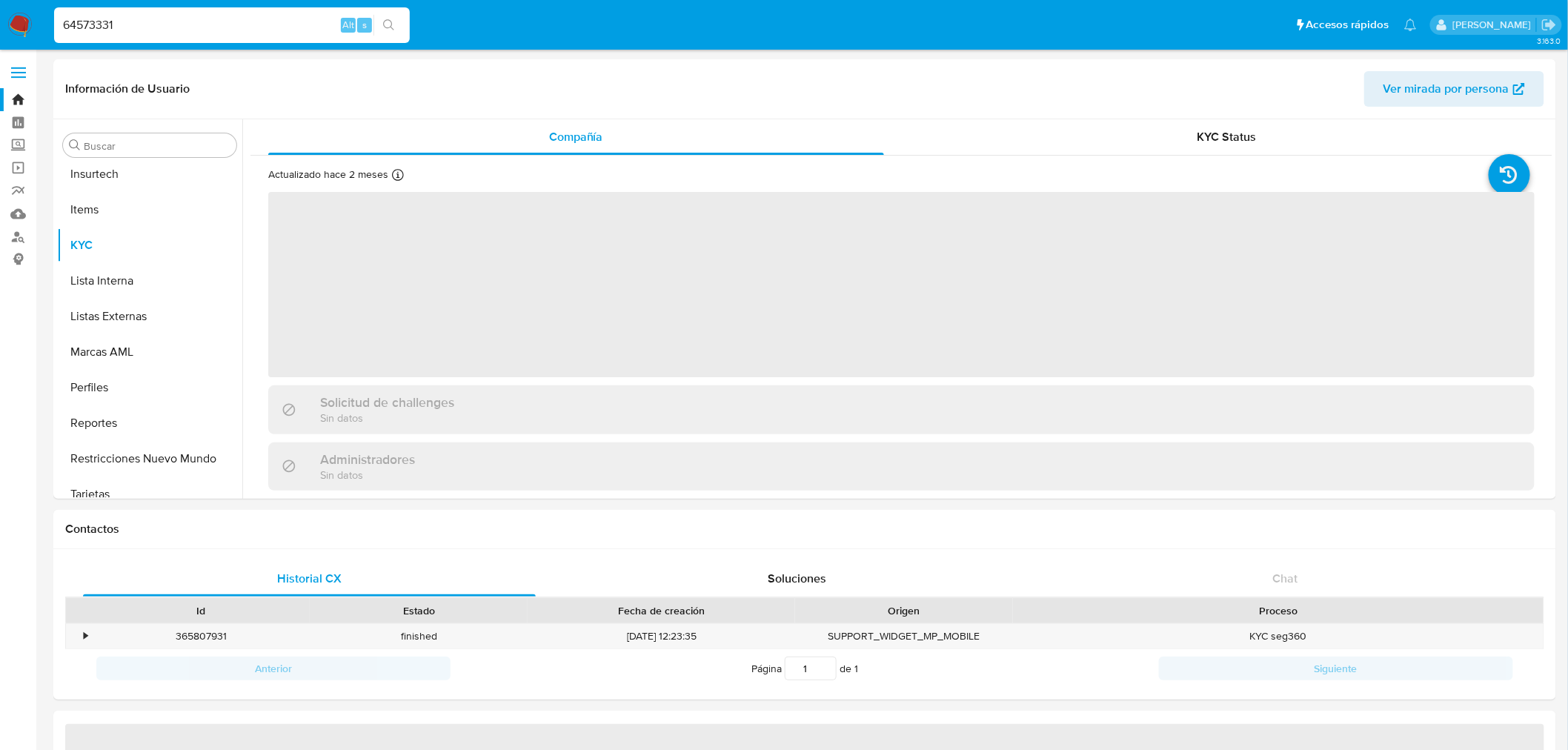
scroll to position [768, 0]
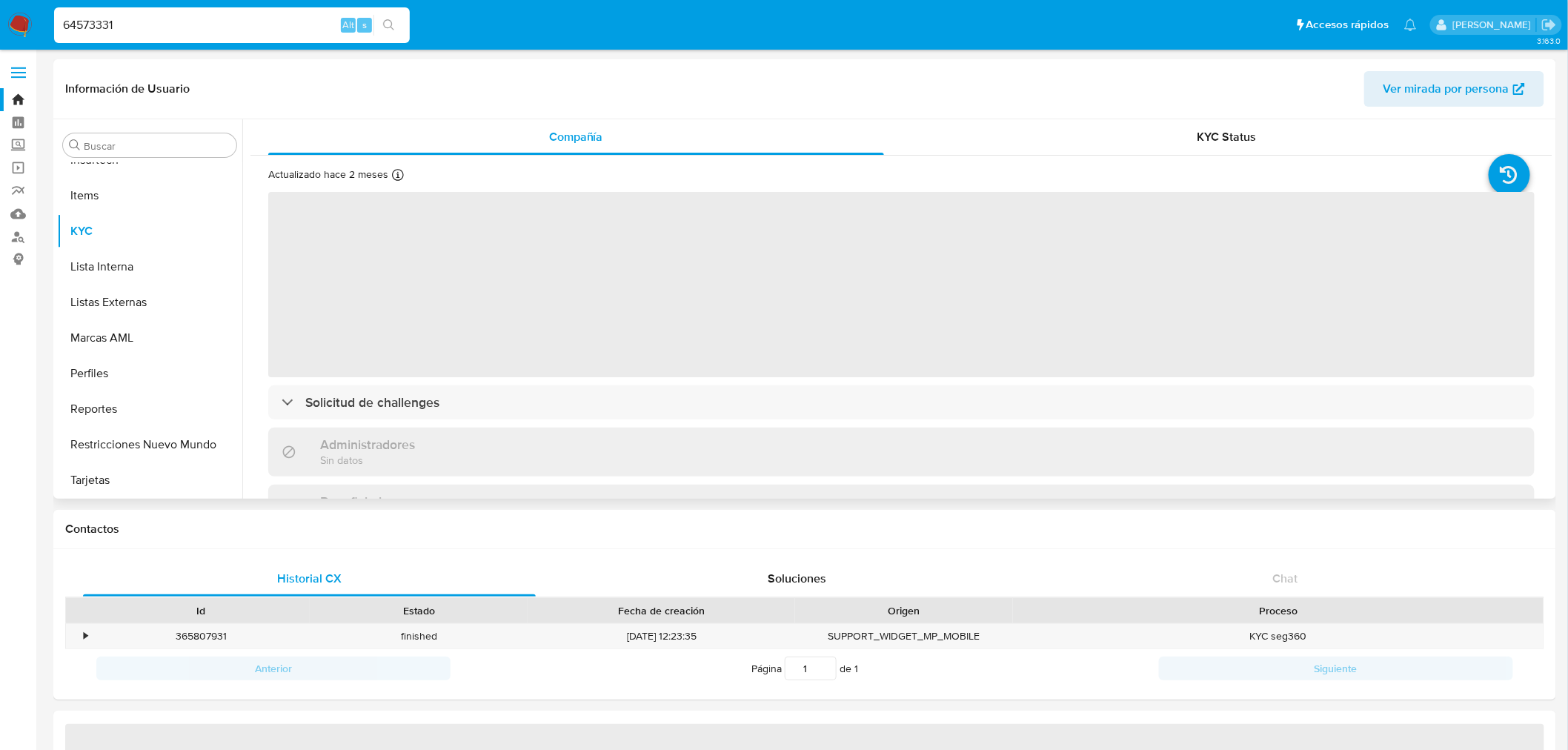
select select "10"
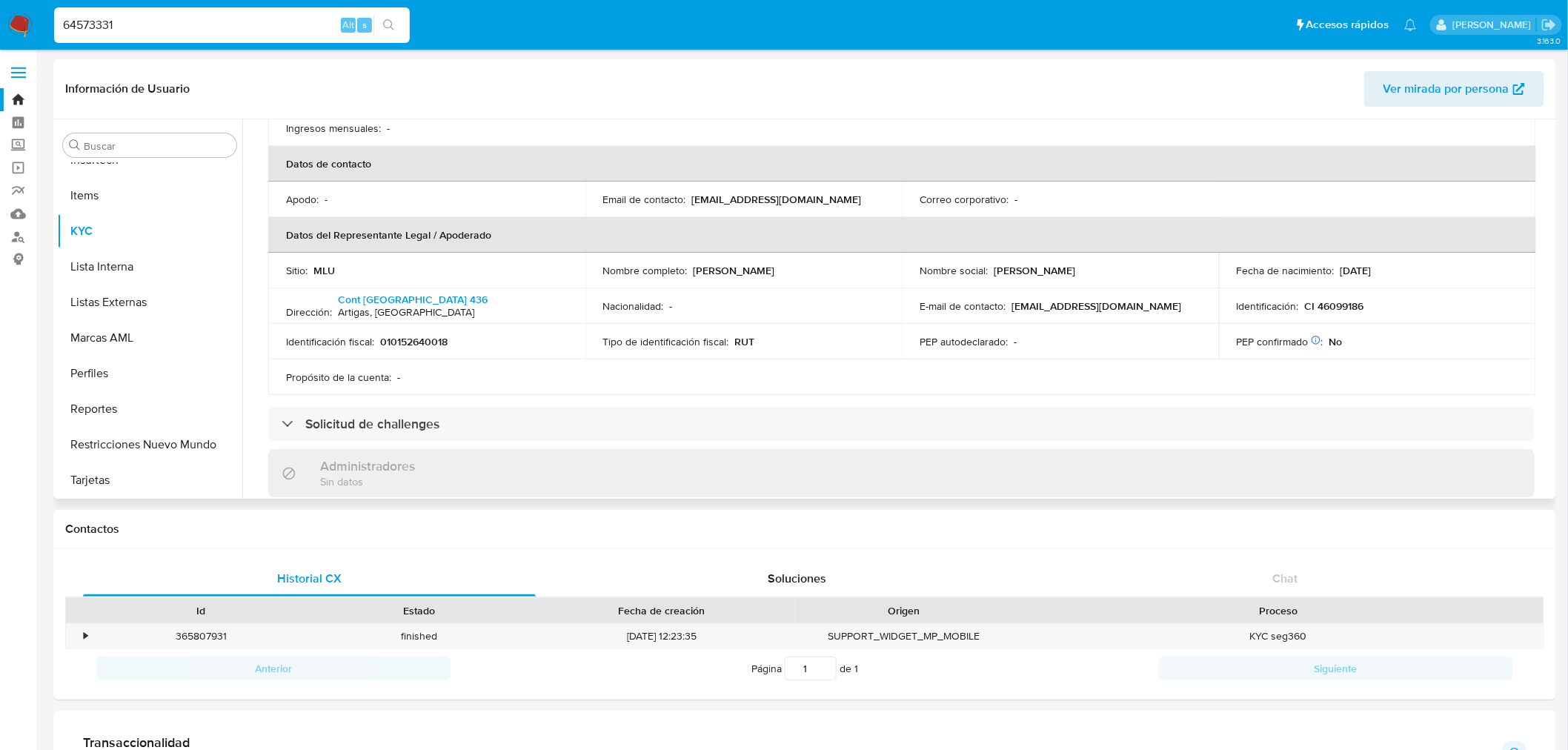
scroll to position [576, 0]
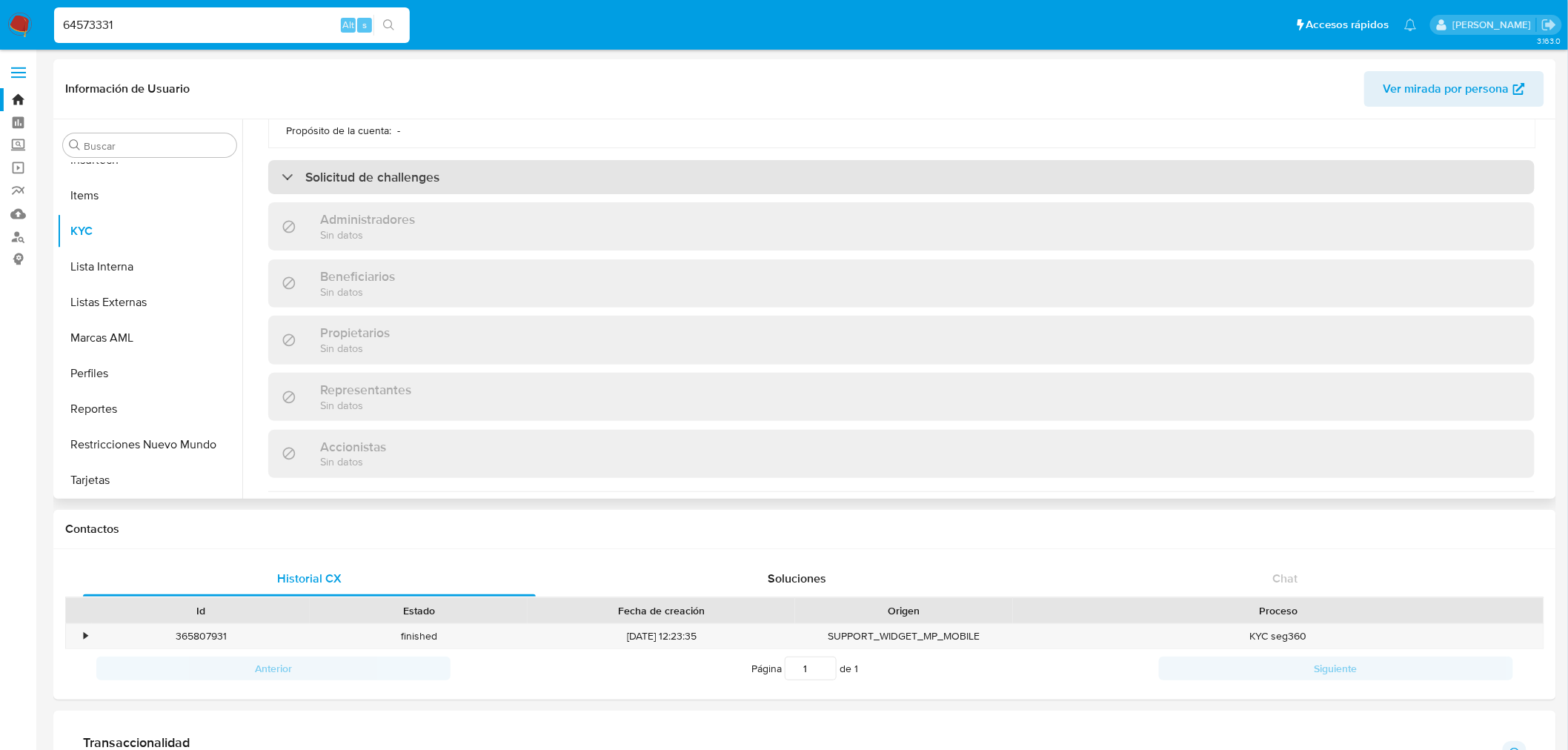
click at [632, 178] on div "Solicitud de challenges" at bounding box center [902, 178] width 1267 height 34
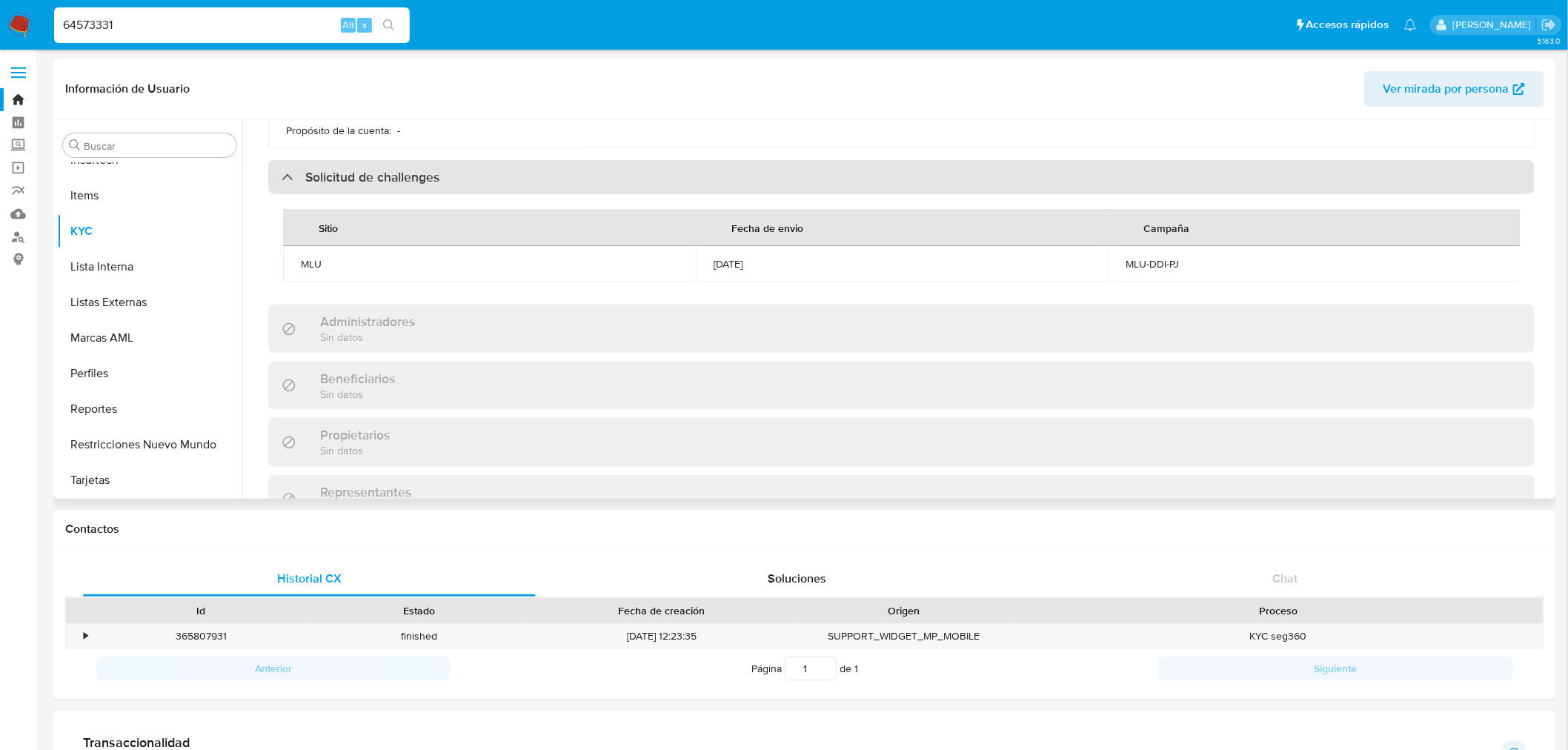
click at [631, 178] on div "Solicitud de challenges" at bounding box center [902, 178] width 1267 height 34
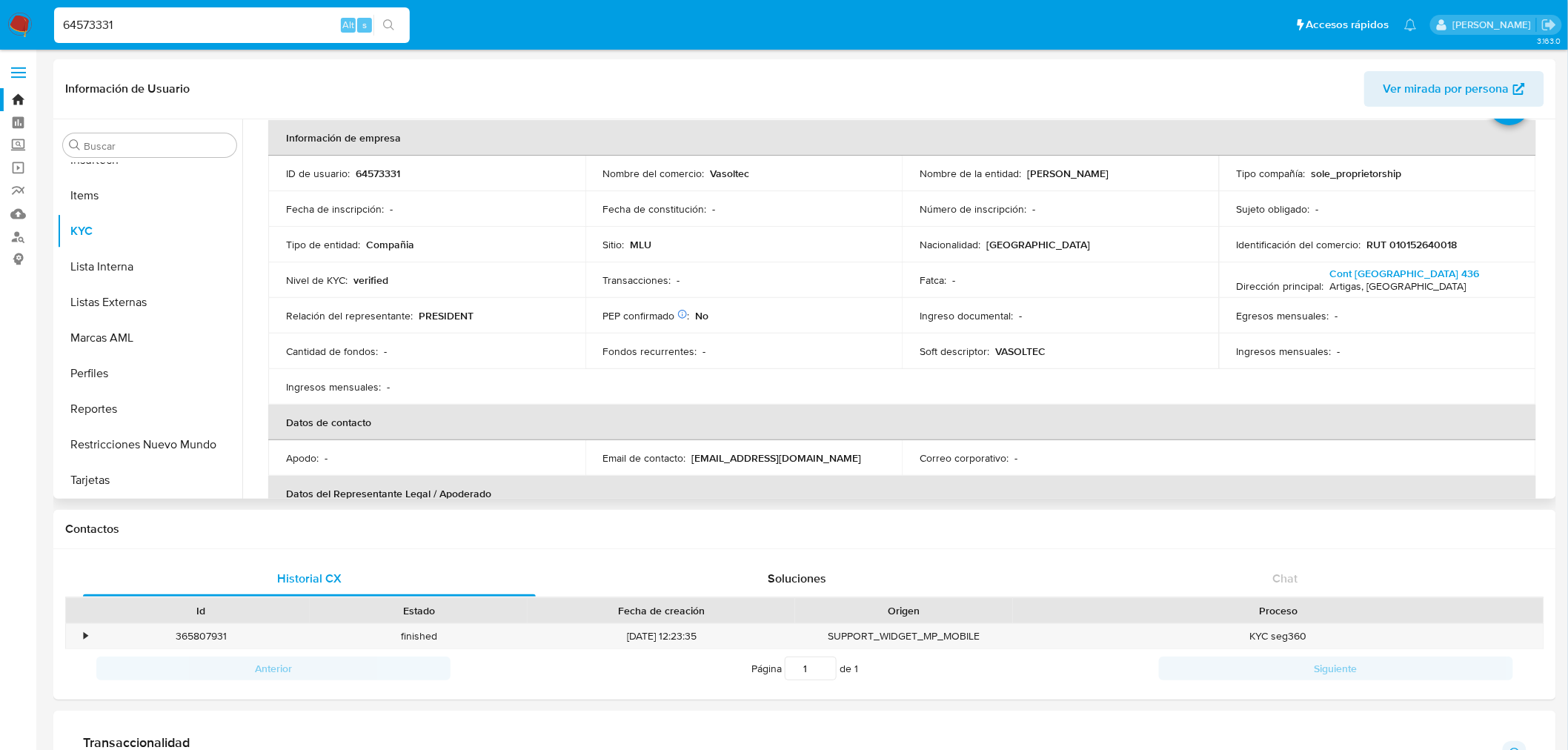
scroll to position [0, 0]
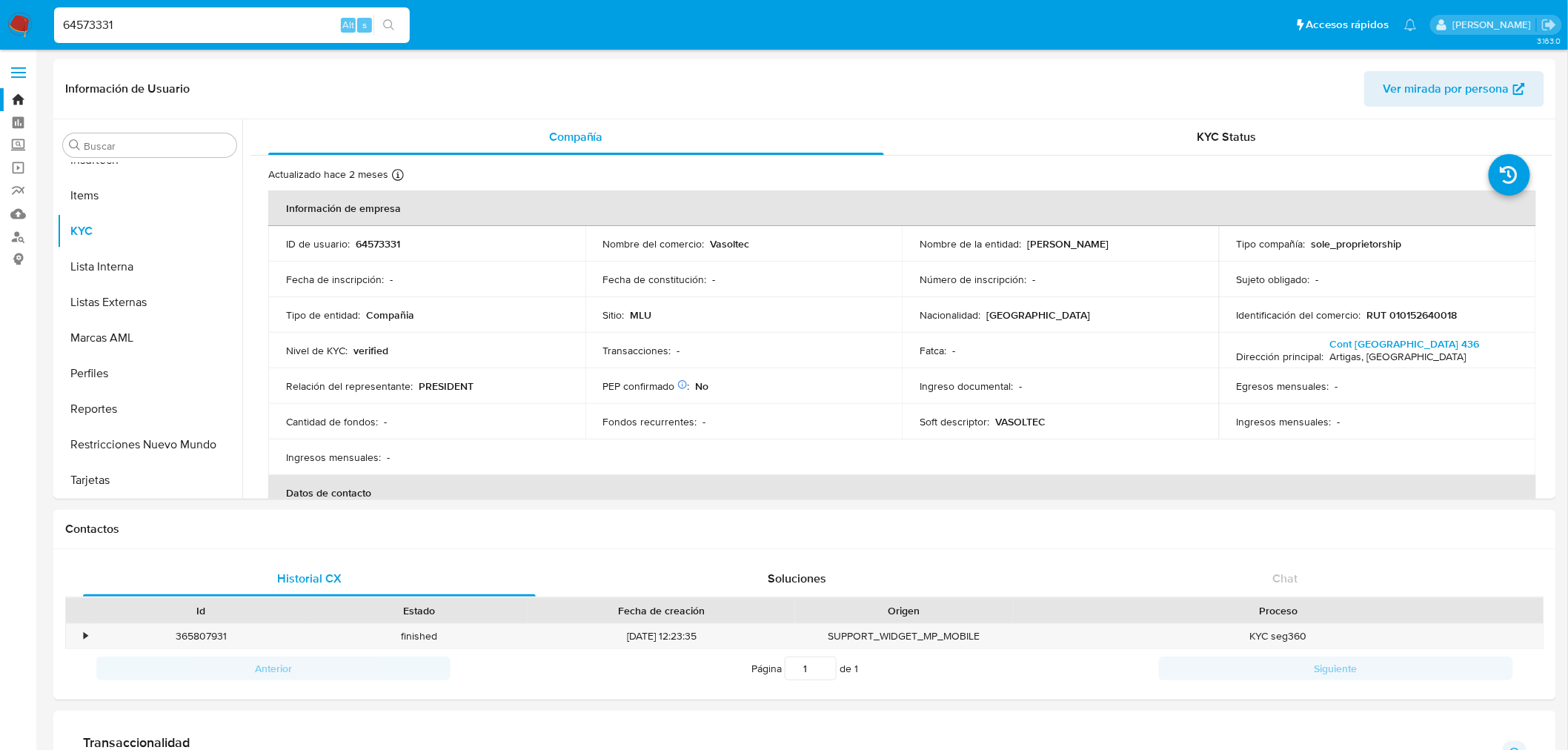
click at [163, 25] on input "64573331" at bounding box center [232, 25] width 356 height 20
paste input "1056433174"
type input "1056433174"
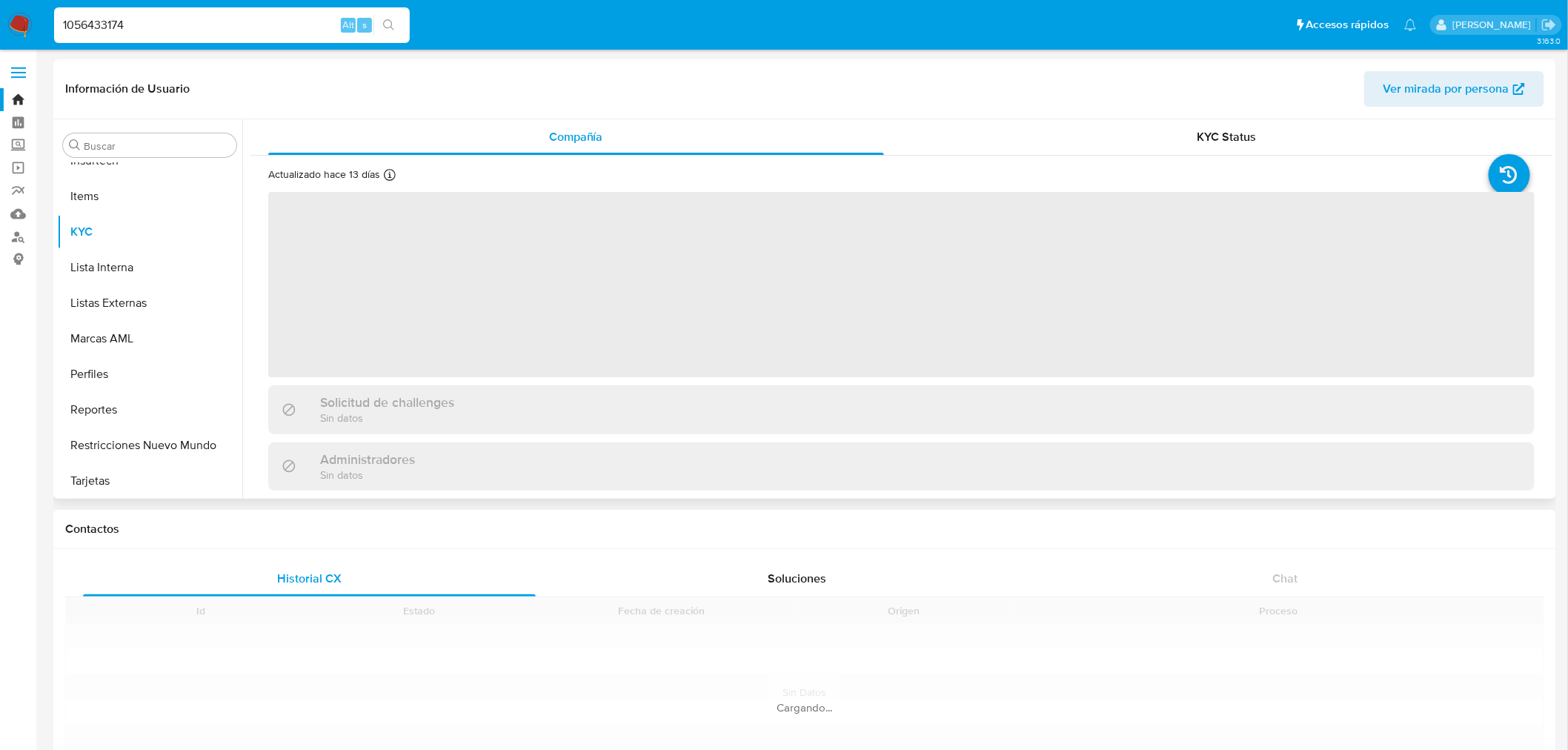
scroll to position [768, 0]
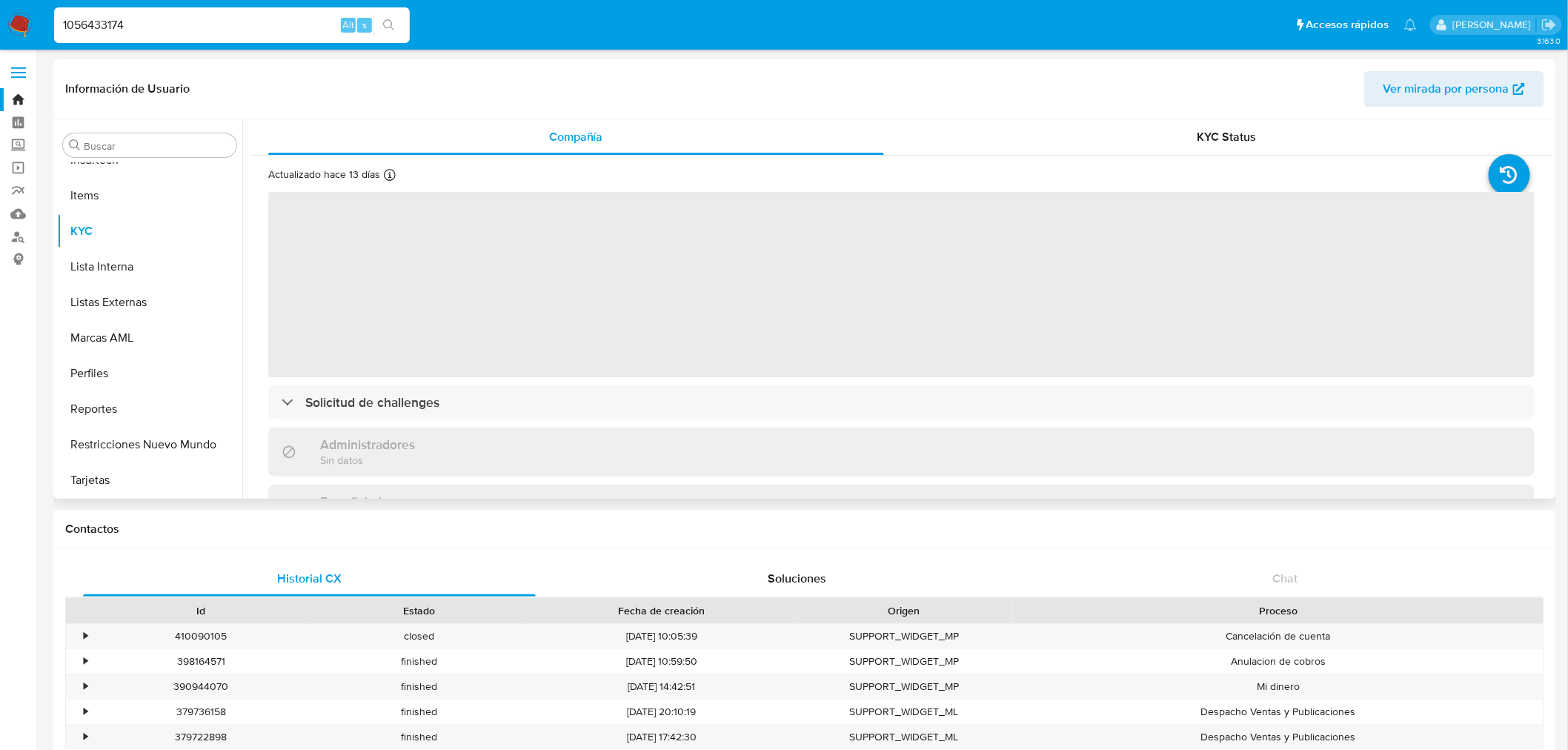
select select "10"
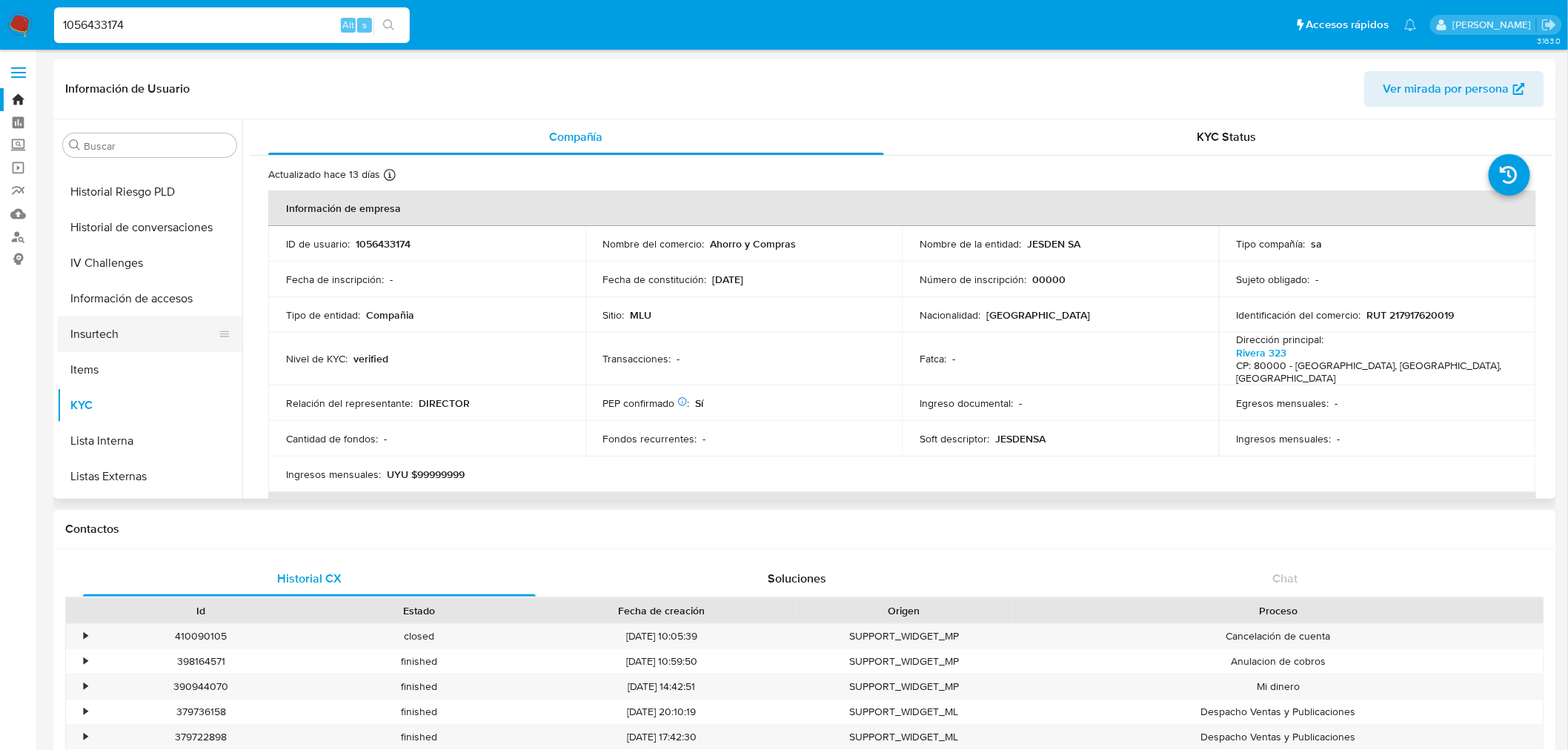
scroll to position [522, 0]
